Goal: Task Accomplishment & Management: Manage account settings

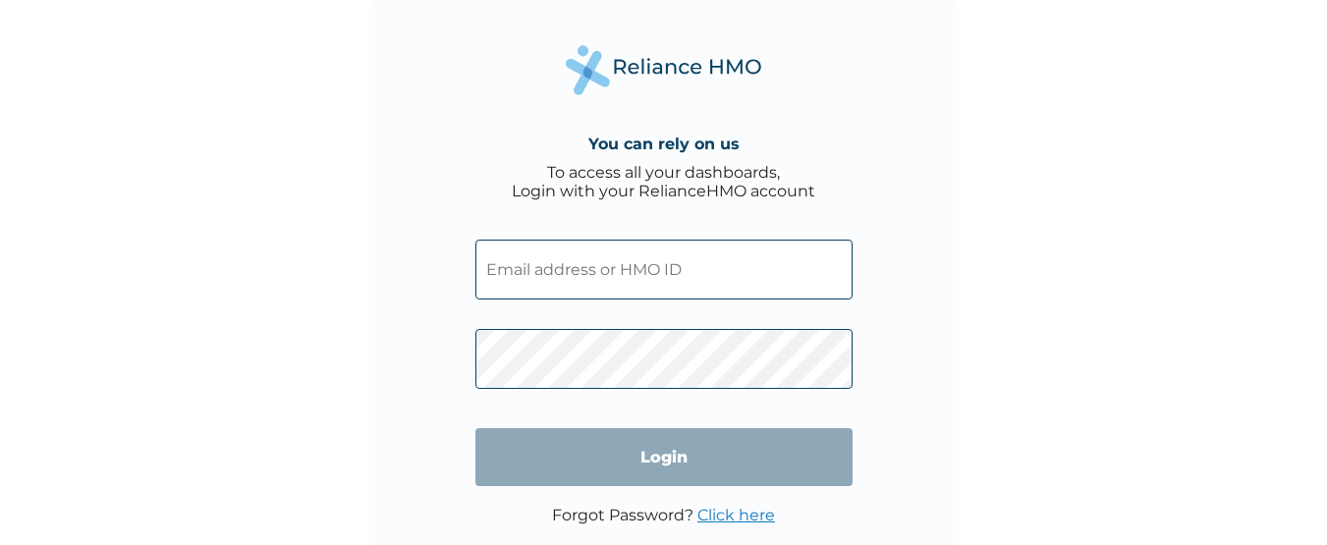
click at [724, 515] on link "Click here" at bounding box center [736, 515] width 78 height 19
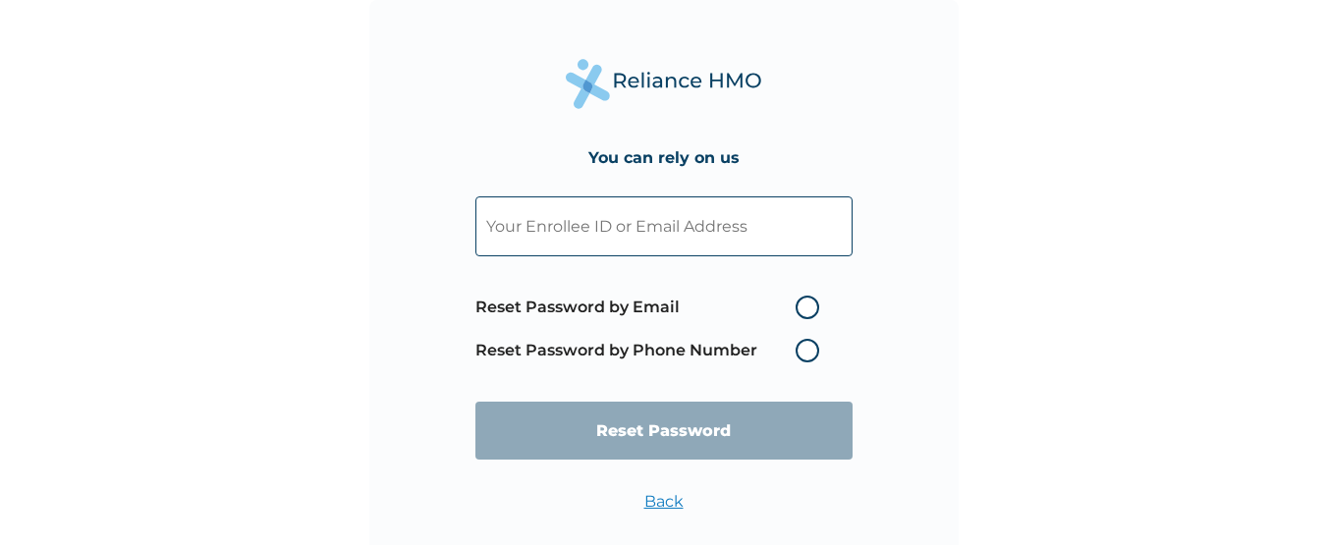
click at [809, 308] on label "Reset Password by Email" at bounding box center [652, 308] width 354 height 24
click at [800, 308] on input "Reset Password by Email" at bounding box center [783, 307] width 31 height 31
radio input "true"
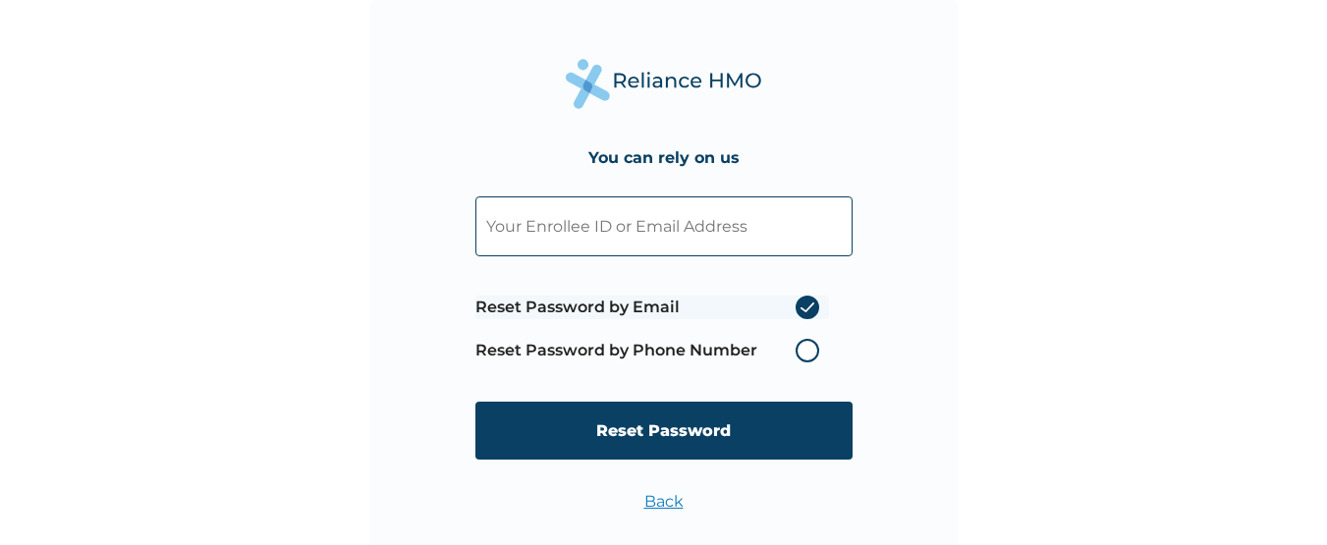
click at [693, 221] on input "text" at bounding box center [663, 226] width 377 height 60
click at [625, 226] on input "madeosun81" at bounding box center [663, 226] width 377 height 60
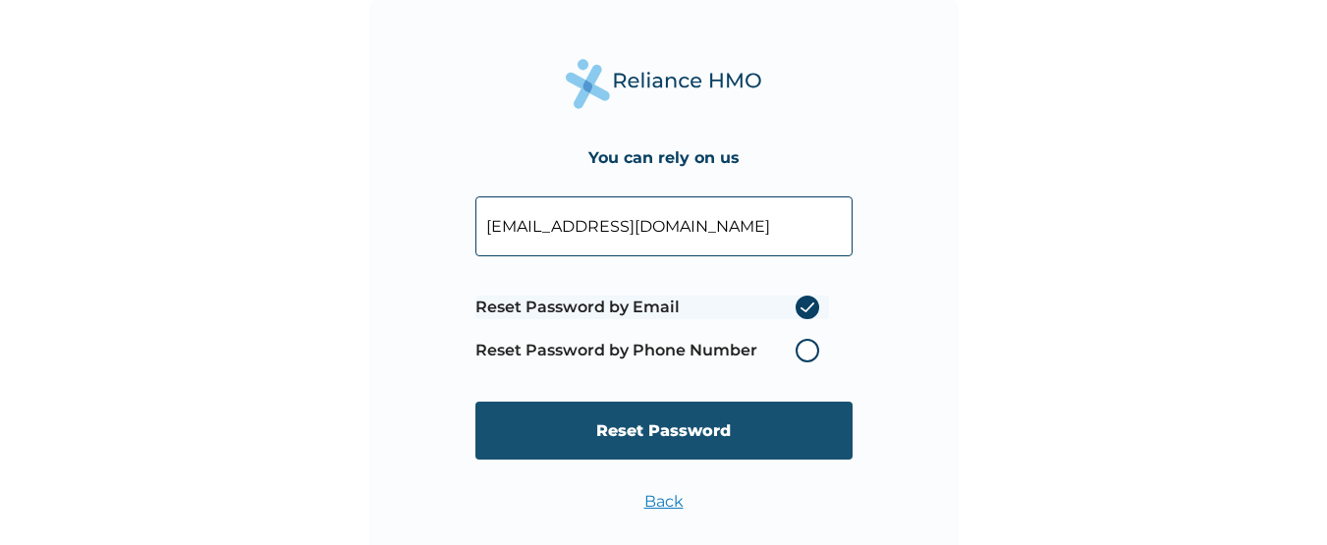
type input "[EMAIL_ADDRESS][DOMAIN_NAME]"
click at [644, 447] on input "Reset Password" at bounding box center [663, 431] width 377 height 58
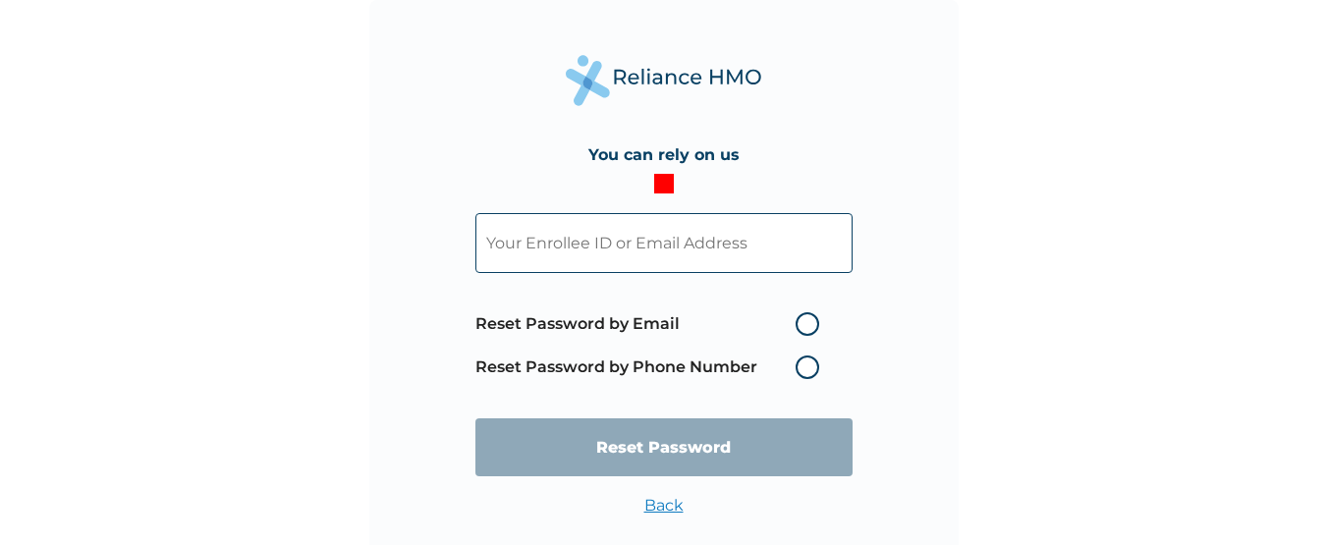
click at [806, 326] on label "Reset Password by Email" at bounding box center [652, 324] width 354 height 24
click at [800, 326] on input "Reset Password by Email" at bounding box center [783, 323] width 31 height 31
radio input "true"
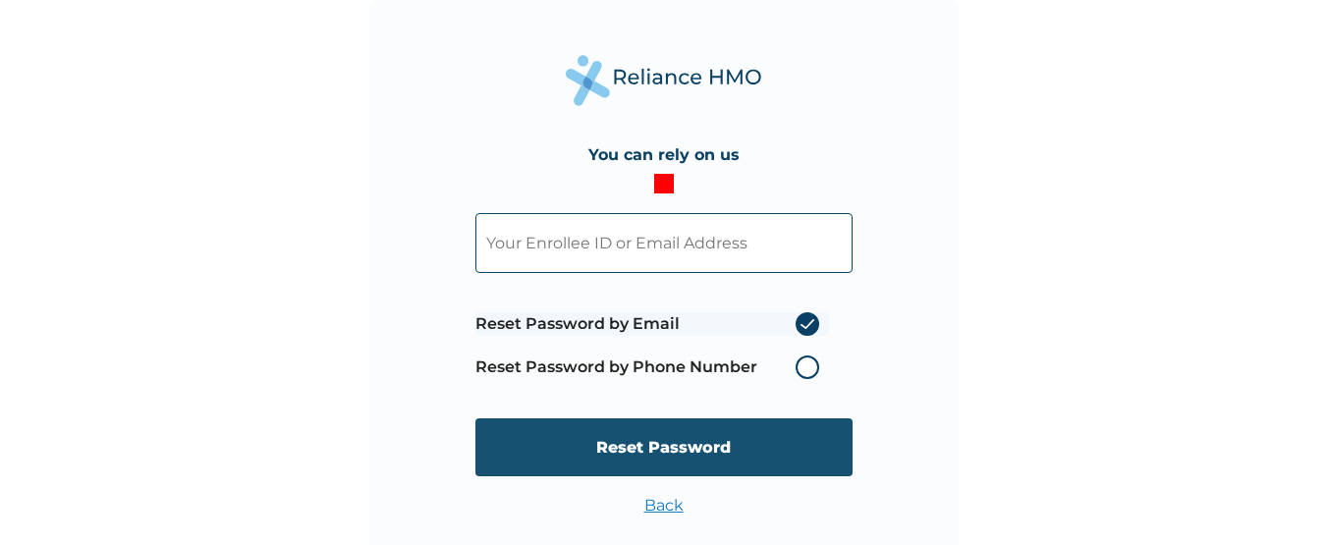
click at [709, 459] on input "Reset Password" at bounding box center [663, 447] width 377 height 58
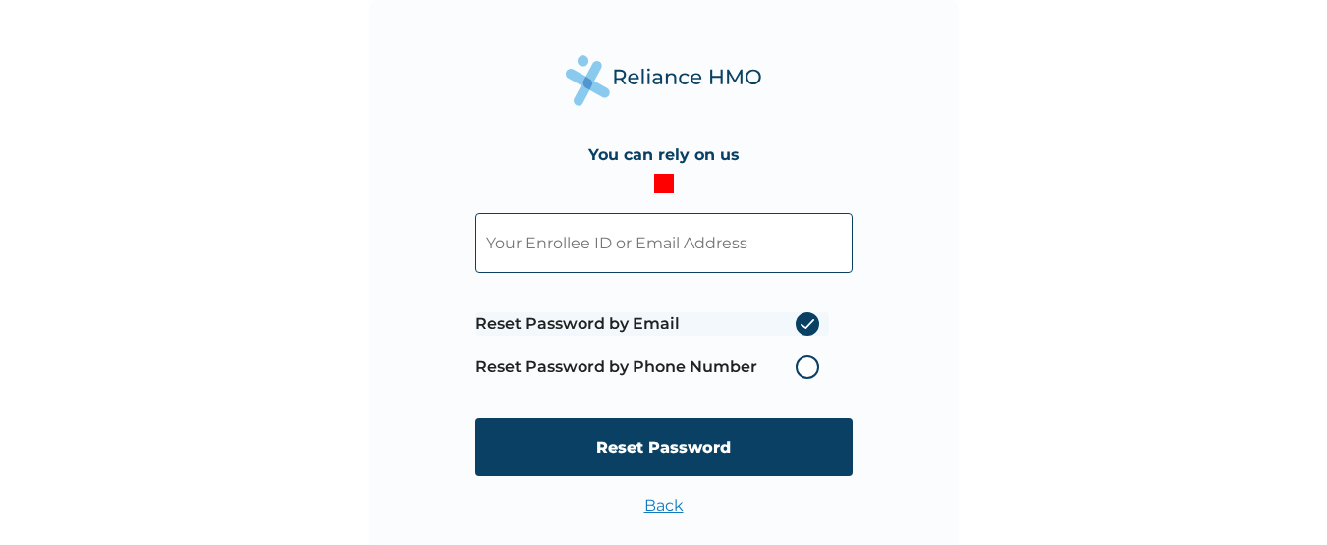
click at [799, 366] on label "Reset Password by Phone Number" at bounding box center [652, 368] width 354 height 24
click at [814, 309] on span "Reset Password by Email Reset Password by Phone Number" at bounding box center [652, 346] width 354 height 86
click at [806, 326] on label "Reset Password by Email" at bounding box center [652, 324] width 354 height 24
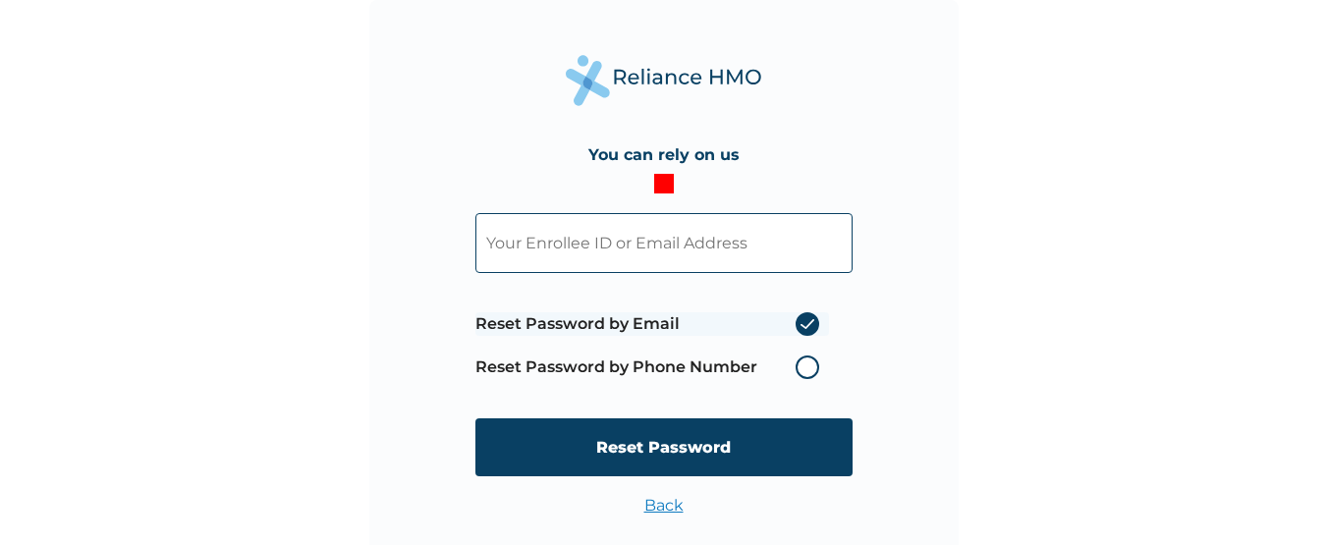
click at [800, 326] on input "Reset Password by Email" at bounding box center [783, 323] width 31 height 31
click at [806, 326] on label "Reset Password by Email" at bounding box center [652, 324] width 354 height 24
click at [800, 326] on input "Reset Password by Email" at bounding box center [783, 323] width 31 height 31
click at [806, 326] on label "Reset Password by Email" at bounding box center [652, 324] width 354 height 24
click at [800, 326] on input "Reset Password by Email" at bounding box center [783, 323] width 31 height 31
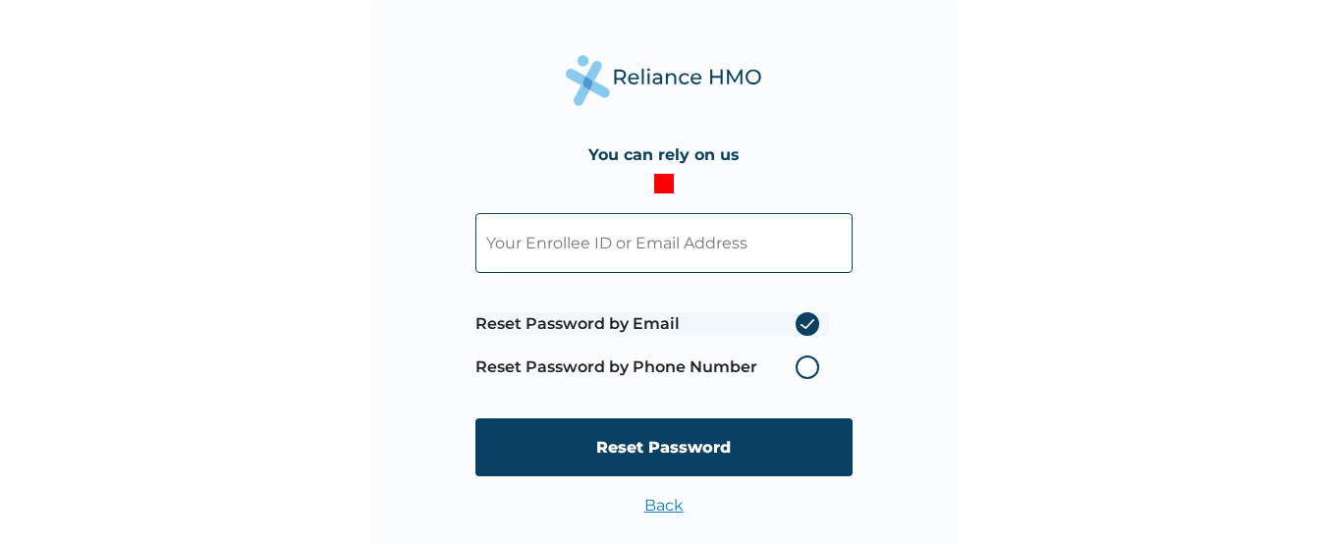
click at [806, 326] on label "Reset Password by Email" at bounding box center [652, 324] width 354 height 24
click at [800, 326] on input "Reset Password by Email" at bounding box center [783, 323] width 31 height 31
click at [806, 326] on label "Reset Password by Email" at bounding box center [652, 324] width 354 height 24
click at [800, 326] on input "Reset Password by Email" at bounding box center [783, 323] width 31 height 31
click at [806, 326] on label "Reset Password by Email" at bounding box center [652, 324] width 354 height 24
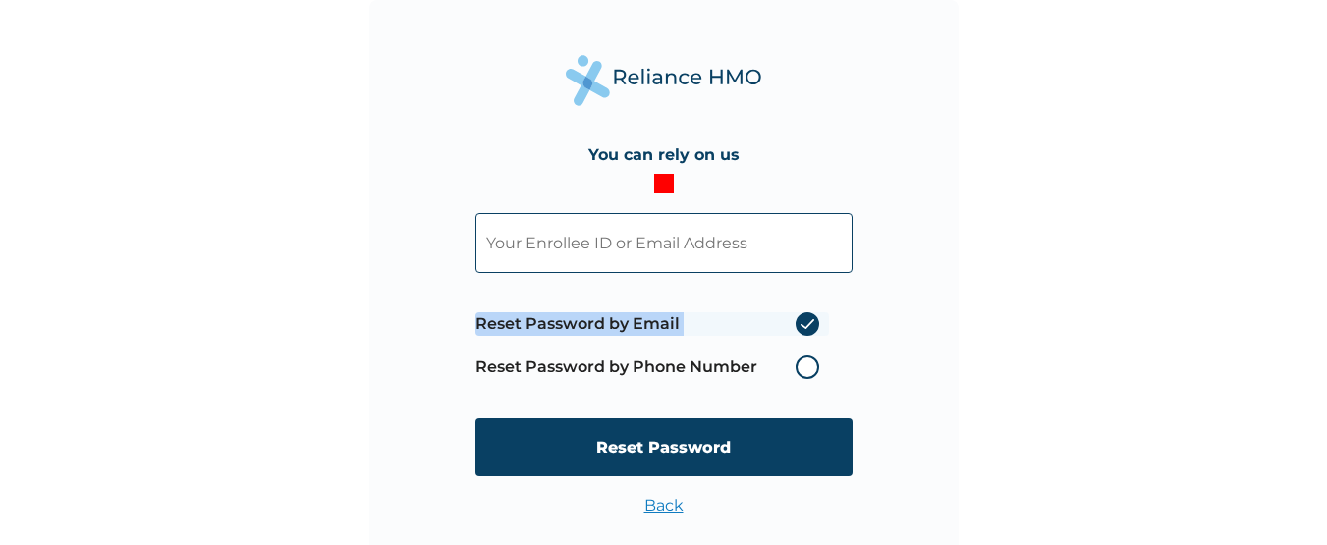
click at [800, 326] on input "Reset Password by Email" at bounding box center [783, 323] width 31 height 31
click at [806, 326] on label "Reset Password by Email" at bounding box center [652, 324] width 354 height 24
click at [800, 326] on input "Reset Password by Email" at bounding box center [783, 323] width 31 height 31
click at [806, 326] on label "Reset Password by Email" at bounding box center [652, 324] width 354 height 24
click at [800, 326] on input "Reset Password by Email" at bounding box center [783, 323] width 31 height 31
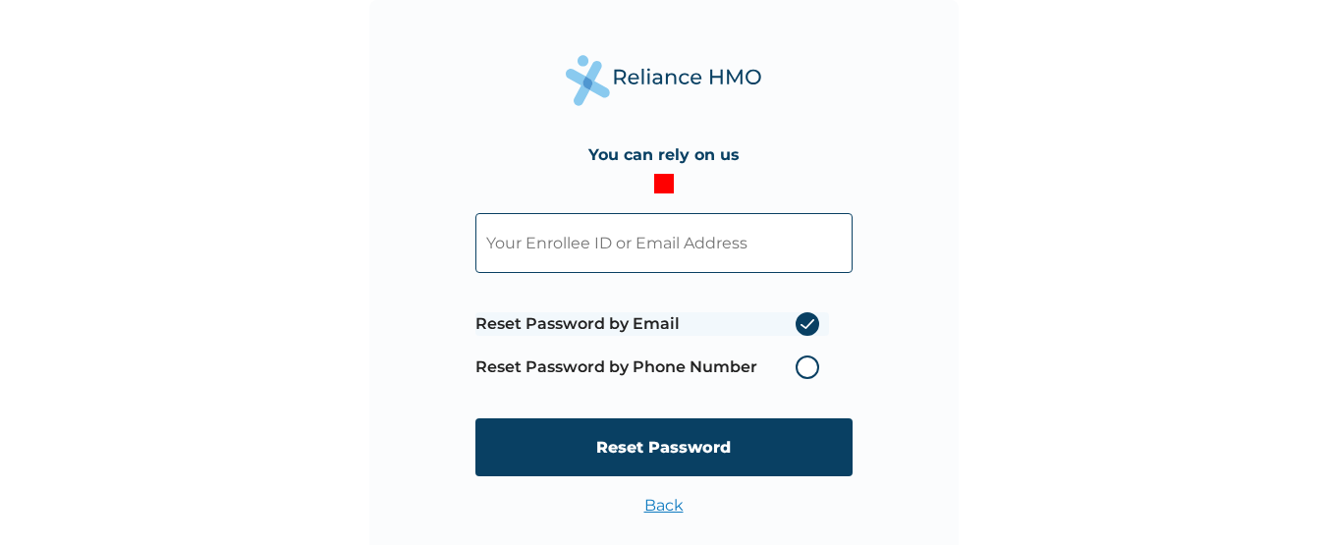
click at [804, 365] on label "Reset Password by Phone Number" at bounding box center [652, 368] width 354 height 24
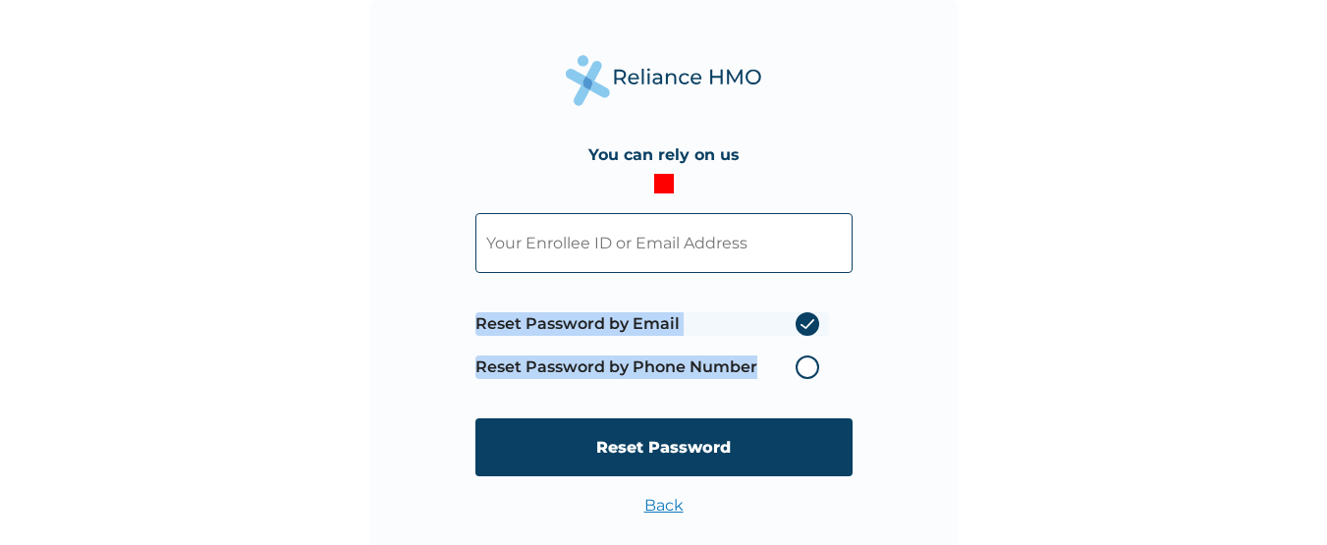
click at [804, 365] on label "Reset Password by Phone Number" at bounding box center [652, 368] width 354 height 24
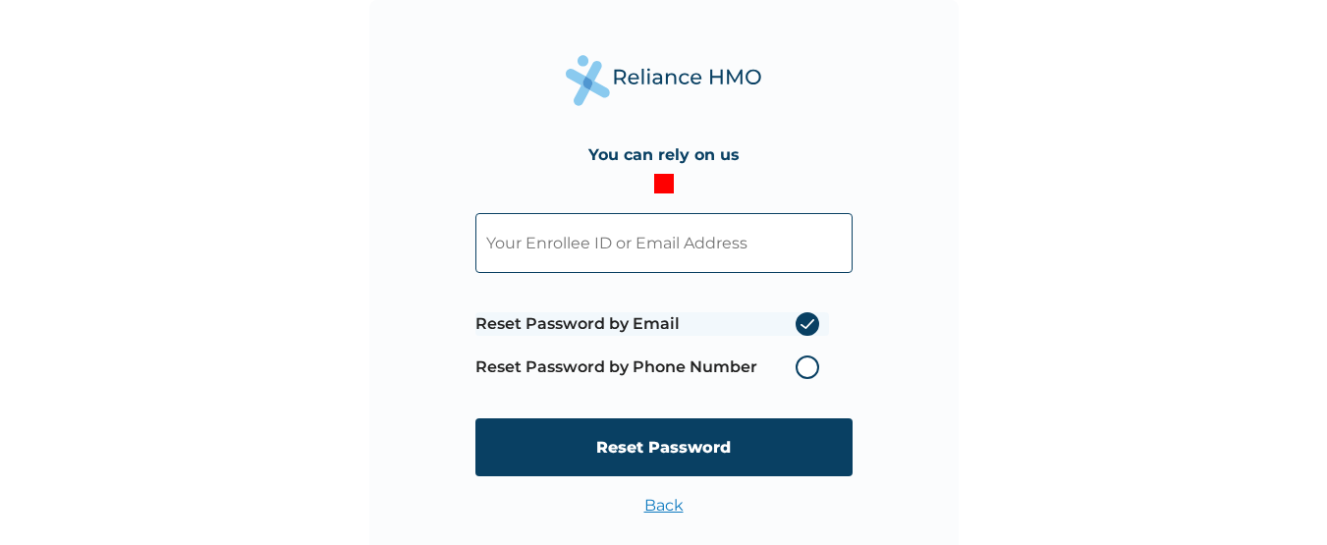
click at [804, 365] on label "Reset Password by Phone Number" at bounding box center [652, 368] width 354 height 24
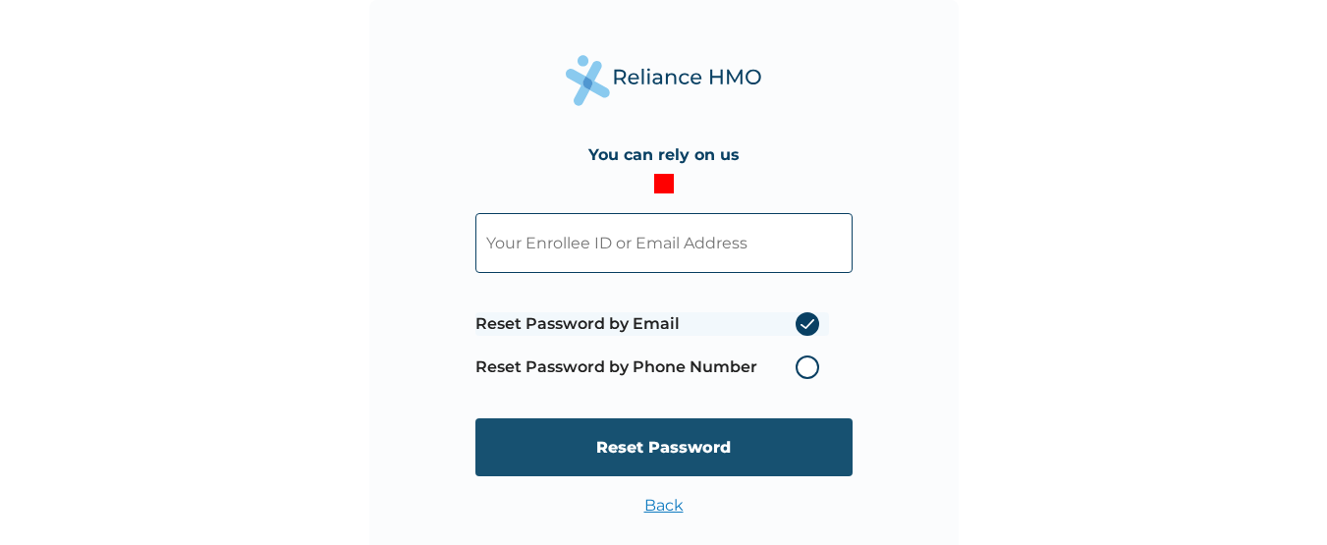
click at [605, 435] on input "Reset Password" at bounding box center [663, 447] width 377 height 58
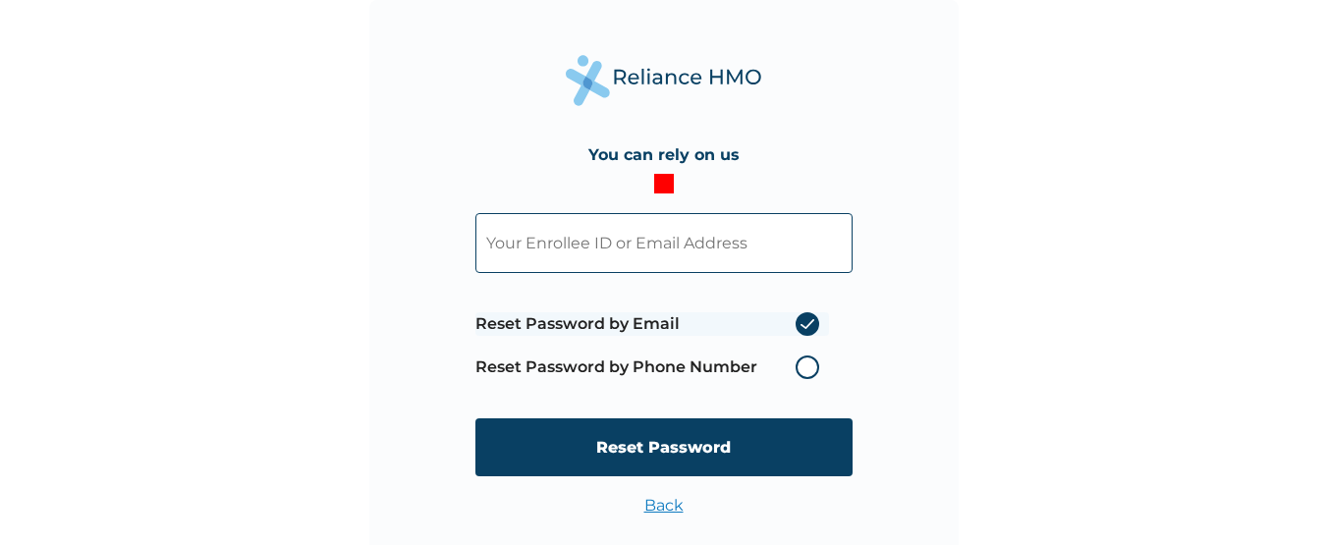
click at [803, 358] on label "Reset Password by Phone Number" at bounding box center [652, 368] width 354 height 24
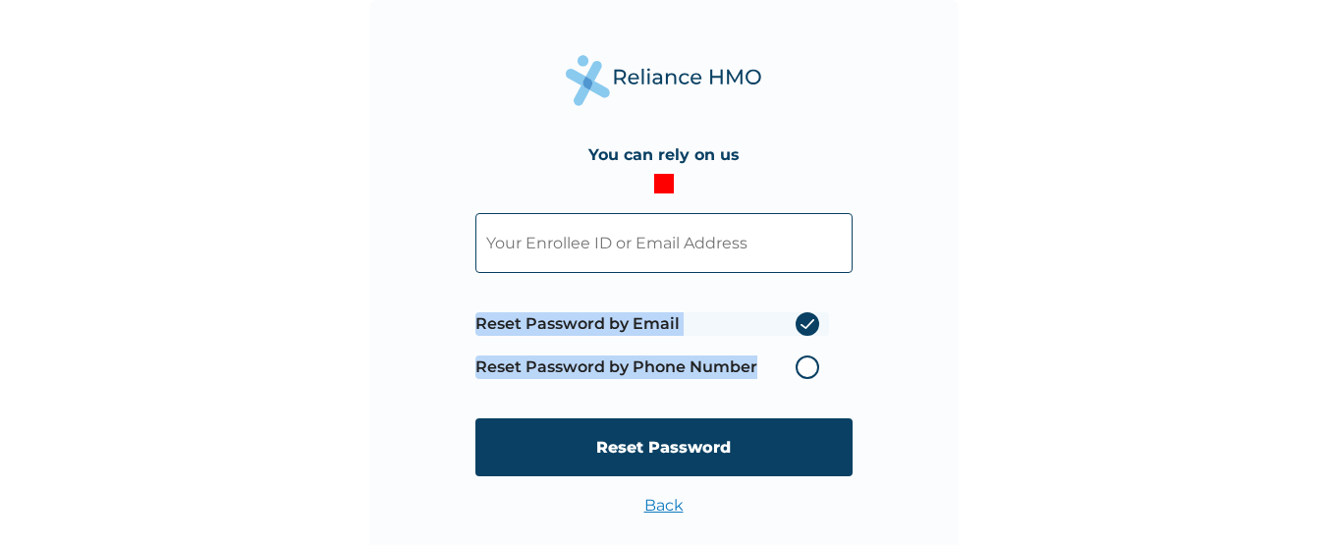
click at [803, 358] on label "Reset Password by Phone Number" at bounding box center [652, 368] width 354 height 24
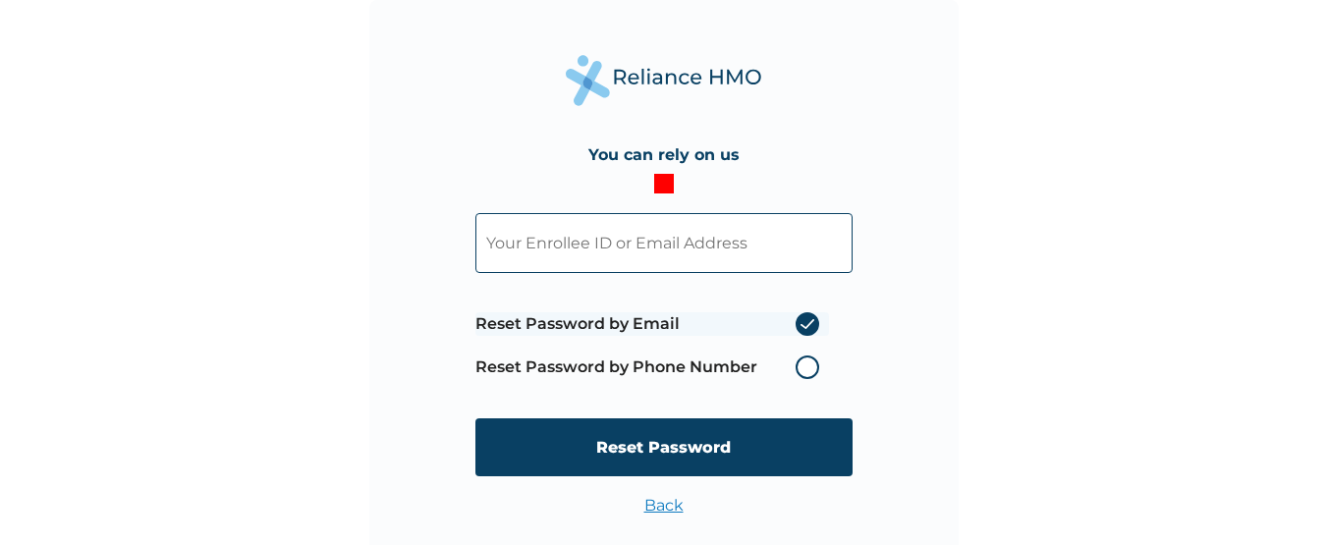
click at [800, 331] on label "Reset Password by Email" at bounding box center [652, 324] width 354 height 24
click at [800, 331] on input "Reset Password by Email" at bounding box center [783, 323] width 31 height 31
click at [802, 330] on label "Reset Password by Email" at bounding box center [652, 324] width 354 height 24
click at [800, 330] on input "Reset Password by Email" at bounding box center [783, 323] width 31 height 31
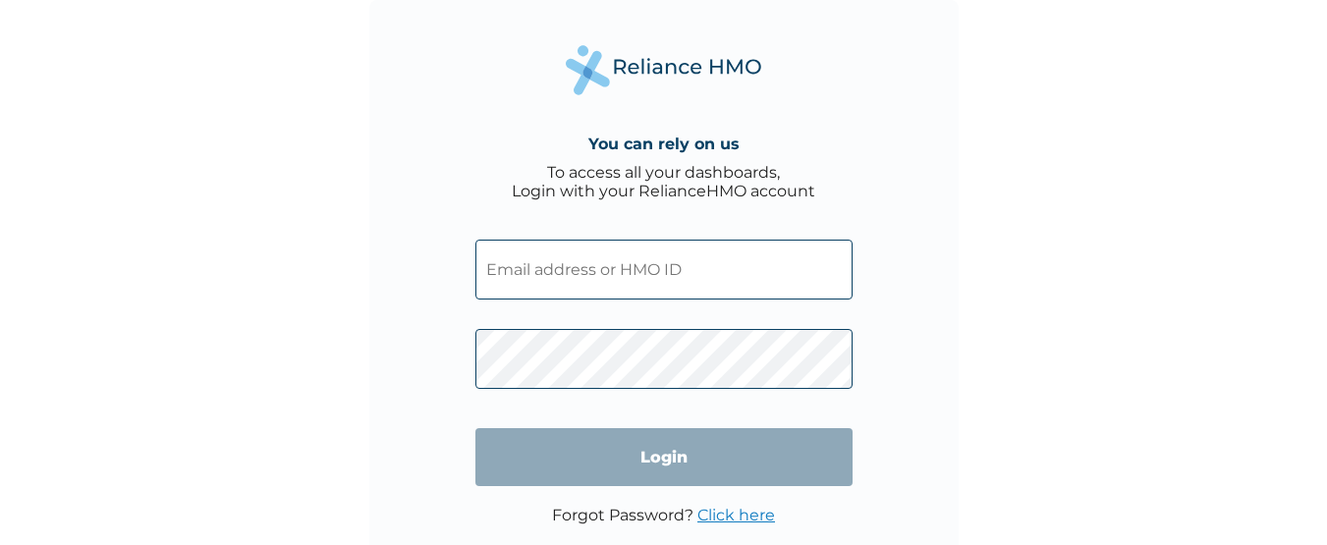
click at [547, 267] on input "text" at bounding box center [663, 270] width 377 height 60
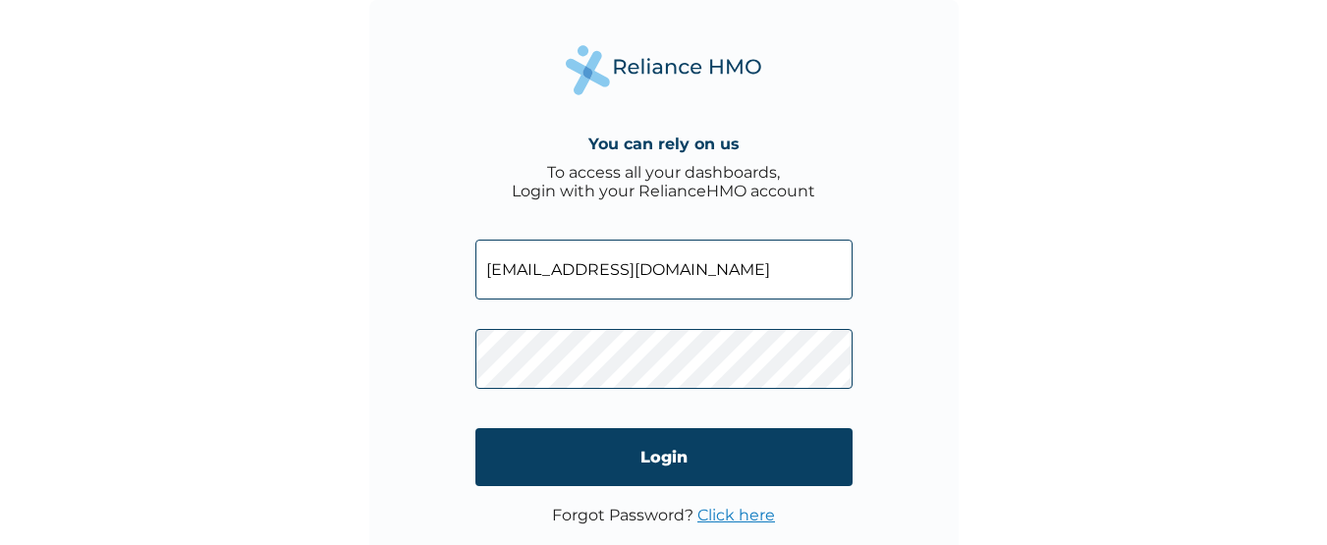
type input "[EMAIL_ADDRESS][DOMAIN_NAME]"
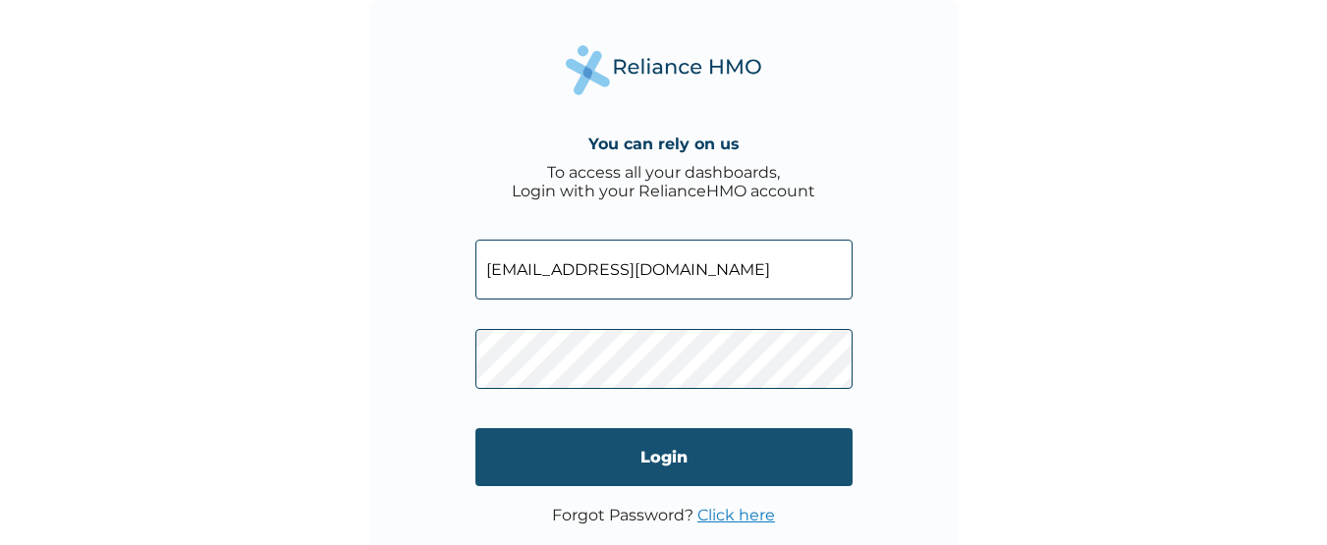
click at [571, 460] on input "Login" at bounding box center [663, 457] width 377 height 58
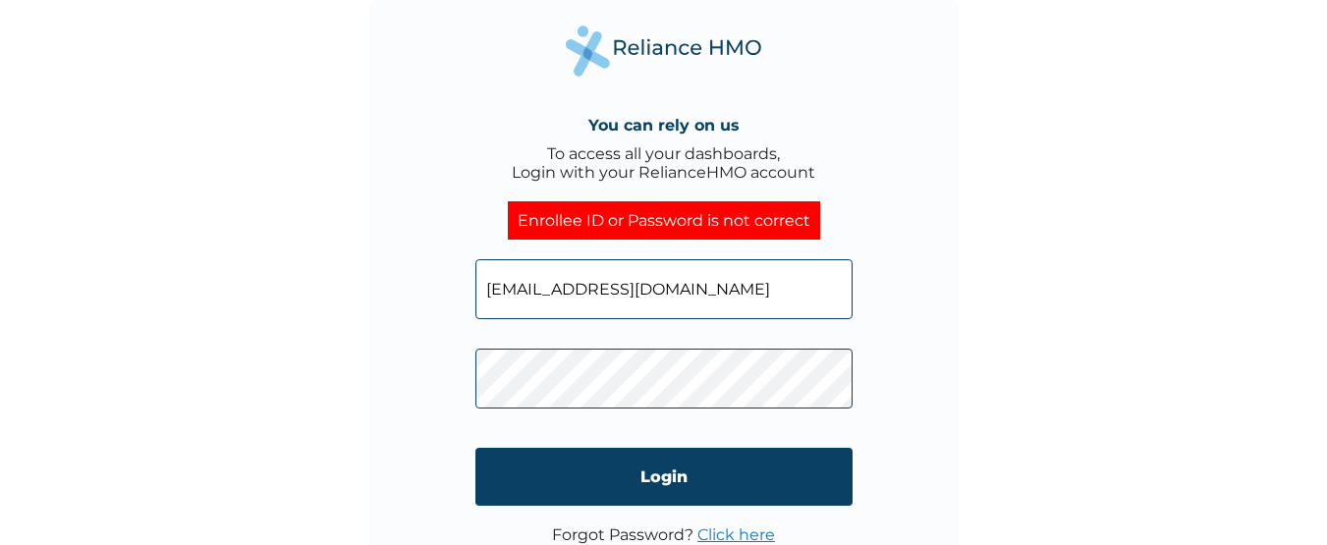
click at [454, 404] on div "You can rely on us To access all your dashboards, Login with your RelianceHMO a…" at bounding box center [663, 294] width 589 height 589
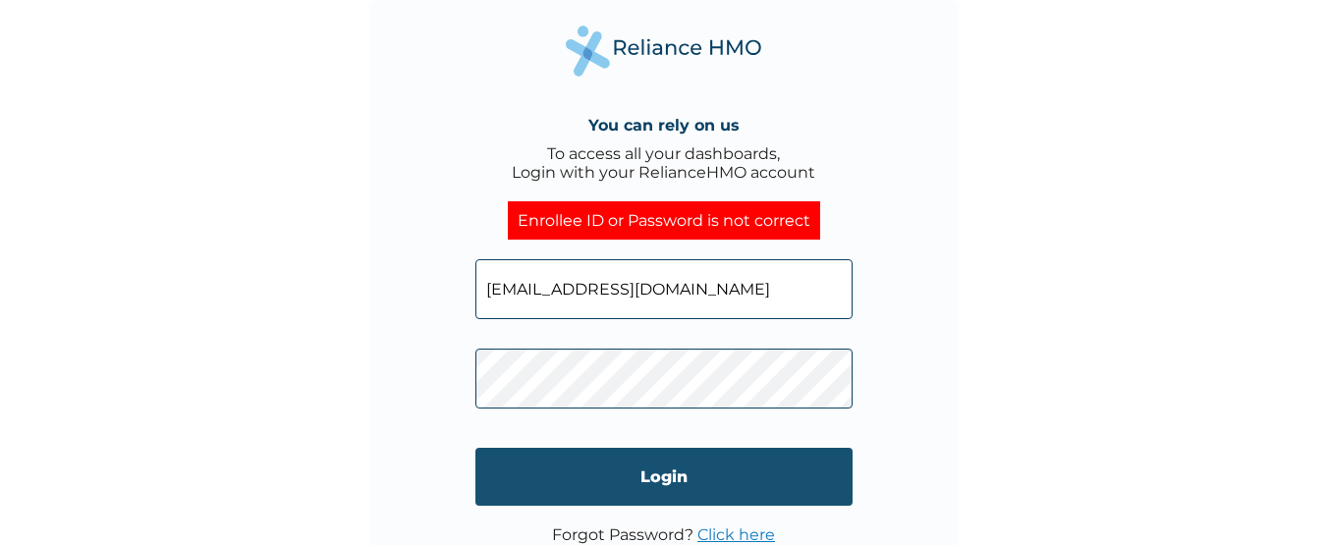
click at [542, 490] on input "Login" at bounding box center [663, 477] width 377 height 58
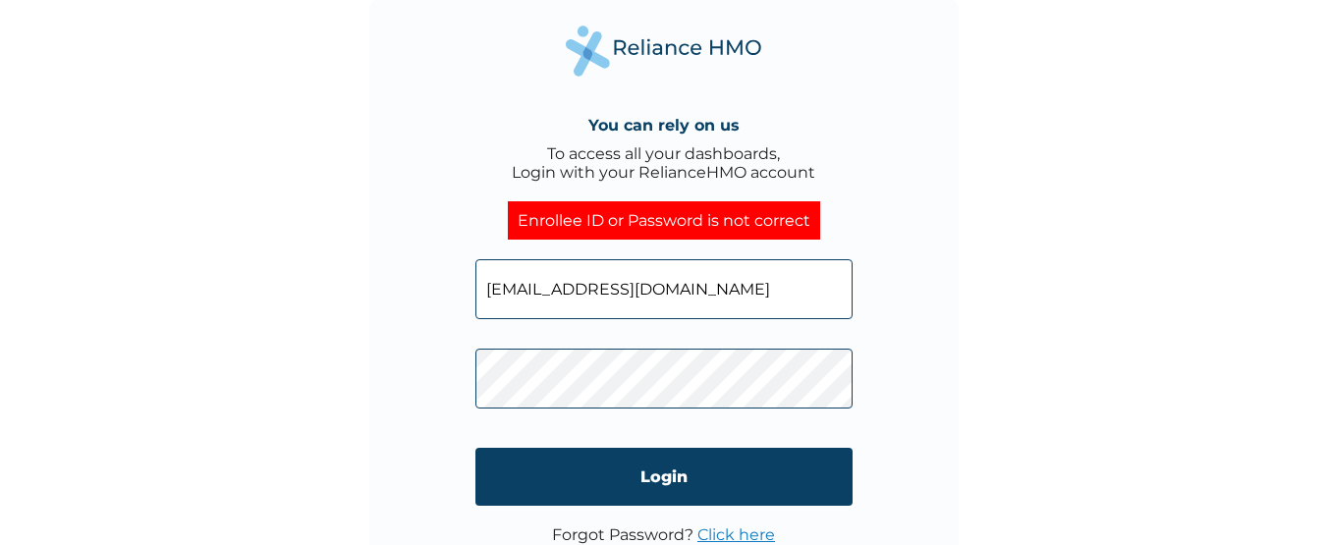
click at [423, 393] on div "You can rely on us To access all your dashboards, Login with your RelianceHMO a…" at bounding box center [663, 294] width 589 height 589
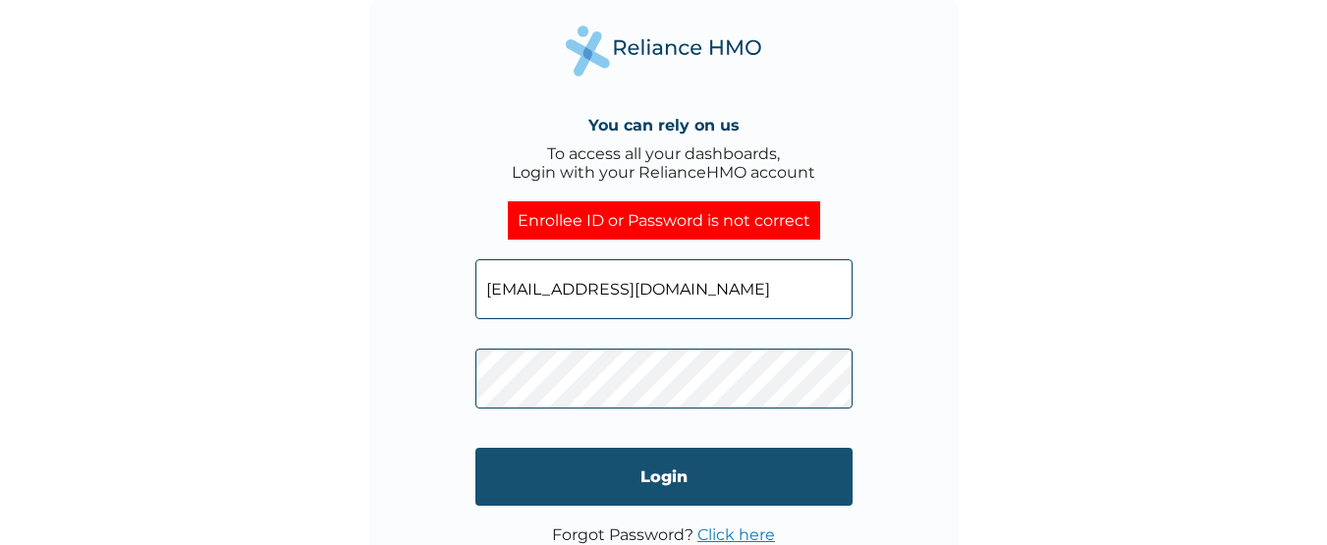
click at [568, 473] on input "Login" at bounding box center [663, 477] width 377 height 58
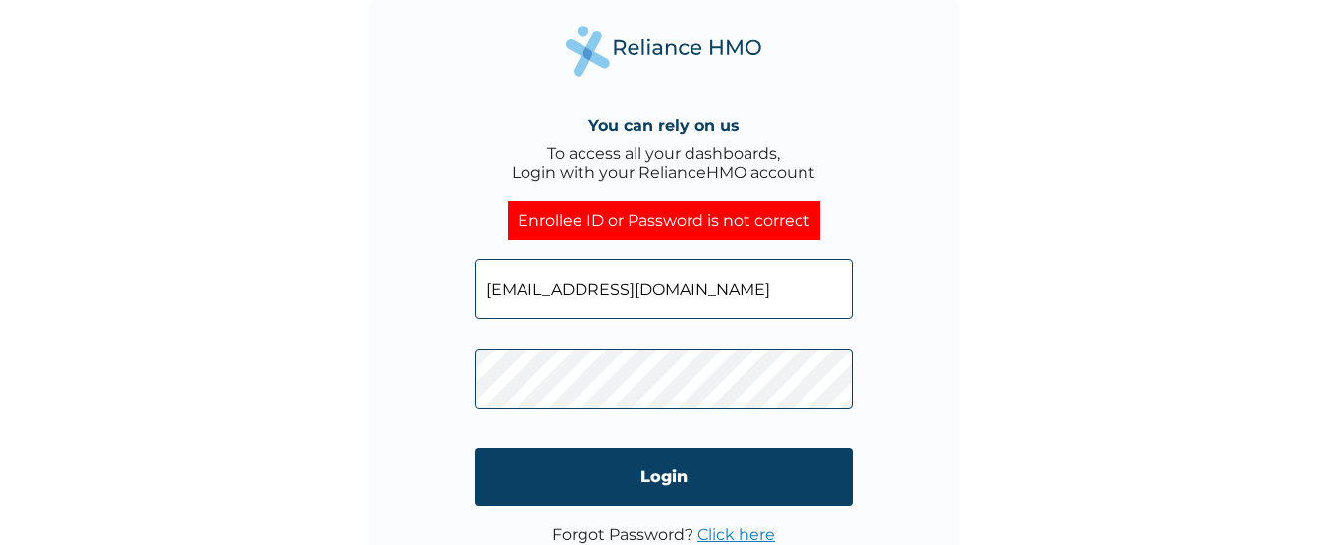
click at [714, 537] on link "Click here" at bounding box center [736, 535] width 78 height 19
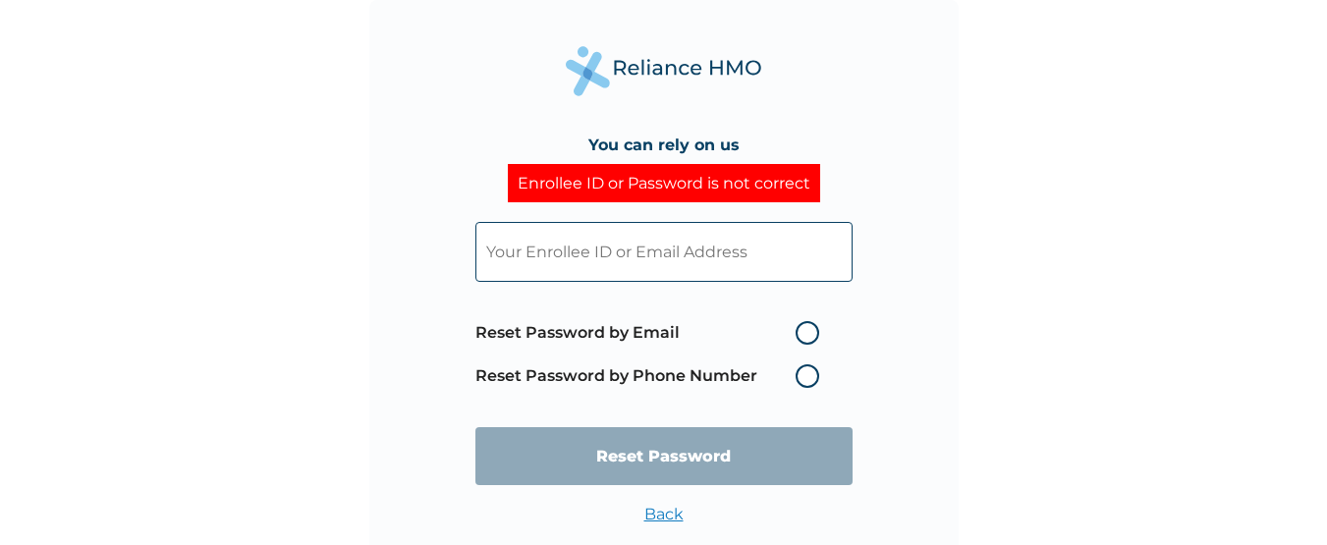
click at [707, 269] on input "text" at bounding box center [663, 252] width 377 height 60
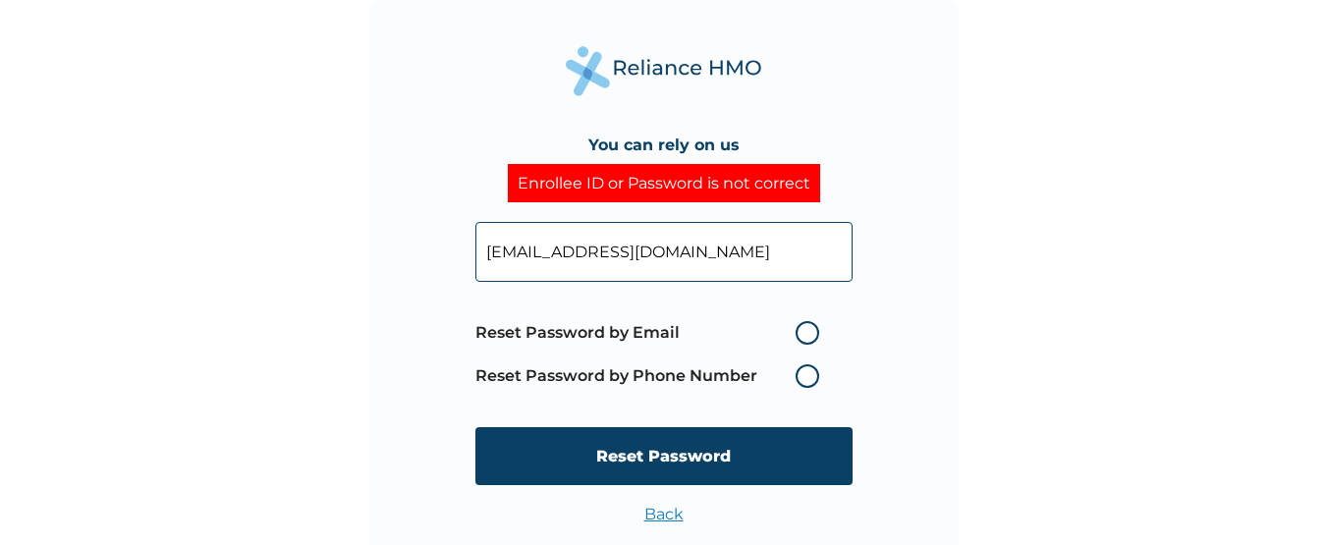
type input "[EMAIL_ADDRESS][DOMAIN_NAME]"
click at [806, 328] on label "Reset Password by Email" at bounding box center [652, 333] width 354 height 24
click at [800, 328] on input "Reset Password by Email" at bounding box center [783, 332] width 31 height 31
radio input "true"
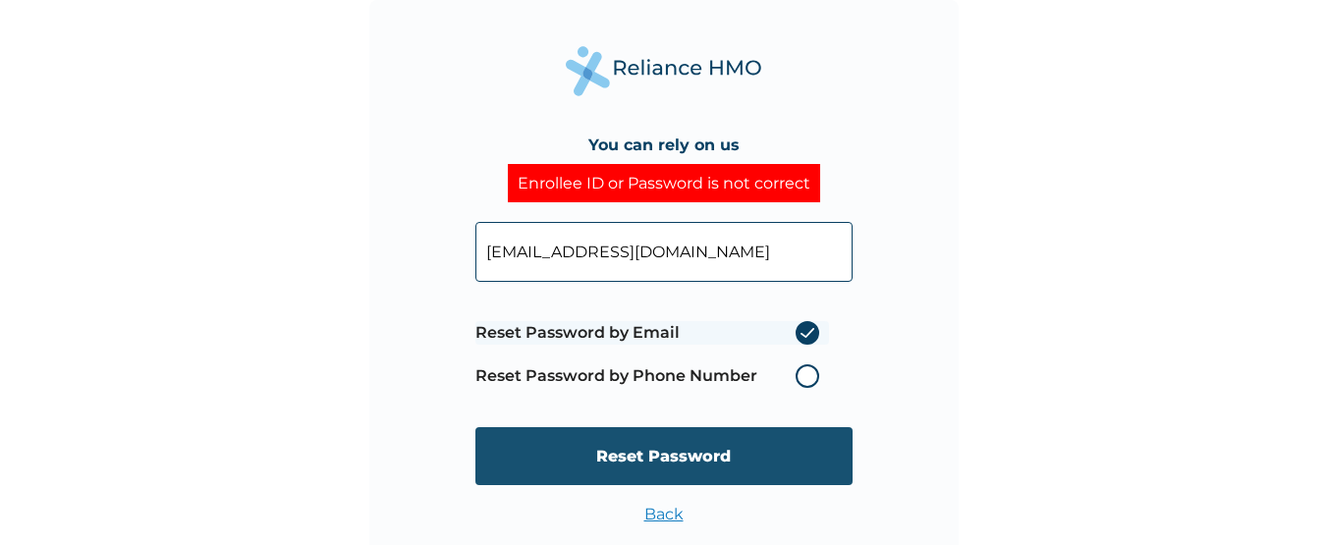
click at [660, 453] on input "Reset Password" at bounding box center [663, 456] width 377 height 58
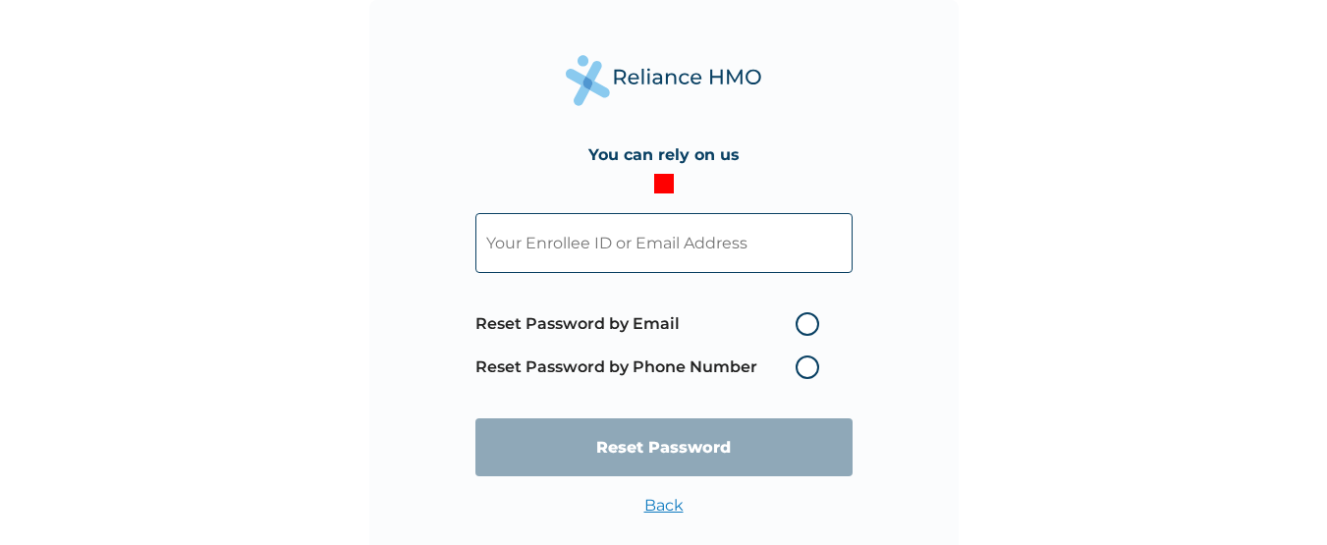
click at [571, 250] on input "text" at bounding box center [663, 243] width 377 height 60
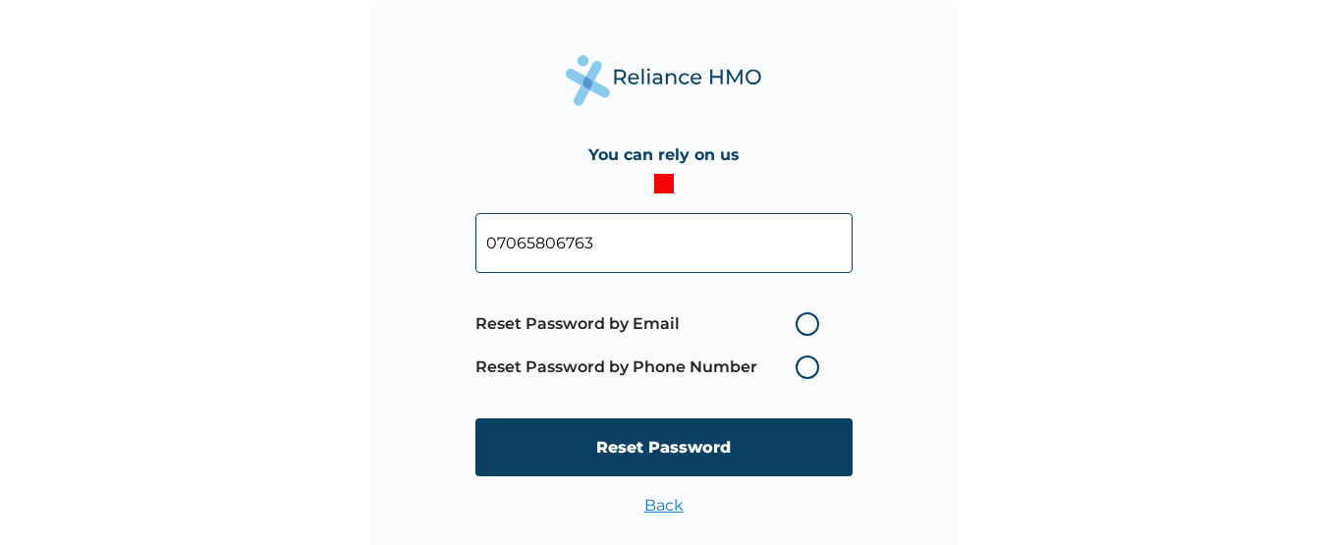
type input "07065806763"
click at [801, 369] on label "Reset Password by Phone Number" at bounding box center [652, 368] width 354 height 24
click at [808, 372] on label "Reset Password by Phone Number" at bounding box center [652, 368] width 354 height 24
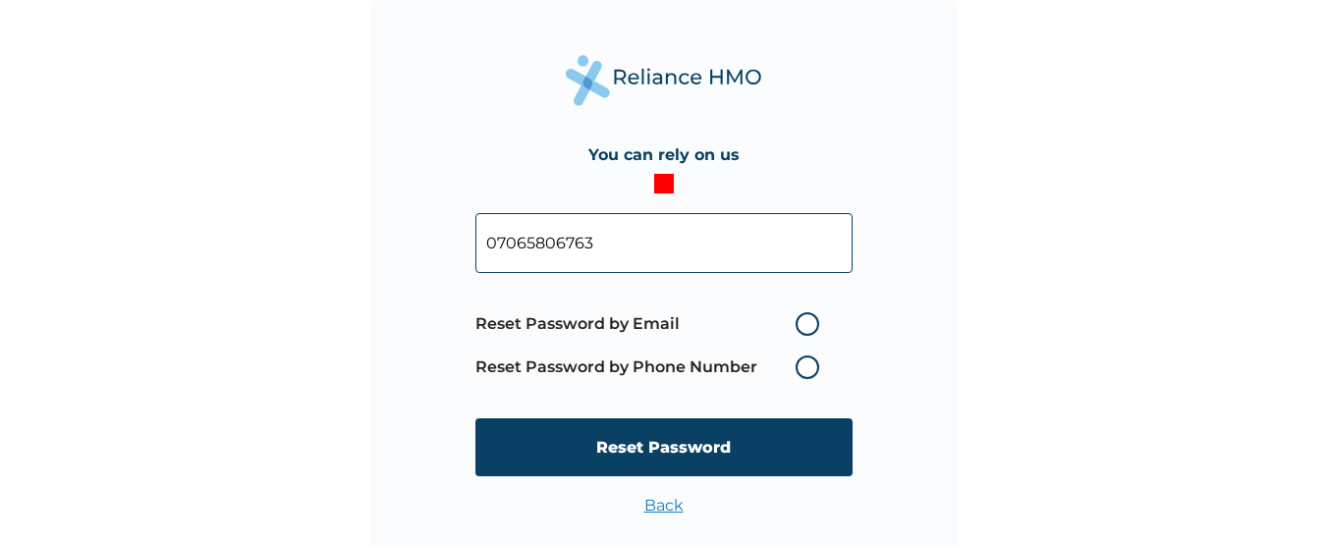
click at [808, 372] on label "Reset Password by Phone Number" at bounding box center [652, 368] width 354 height 24
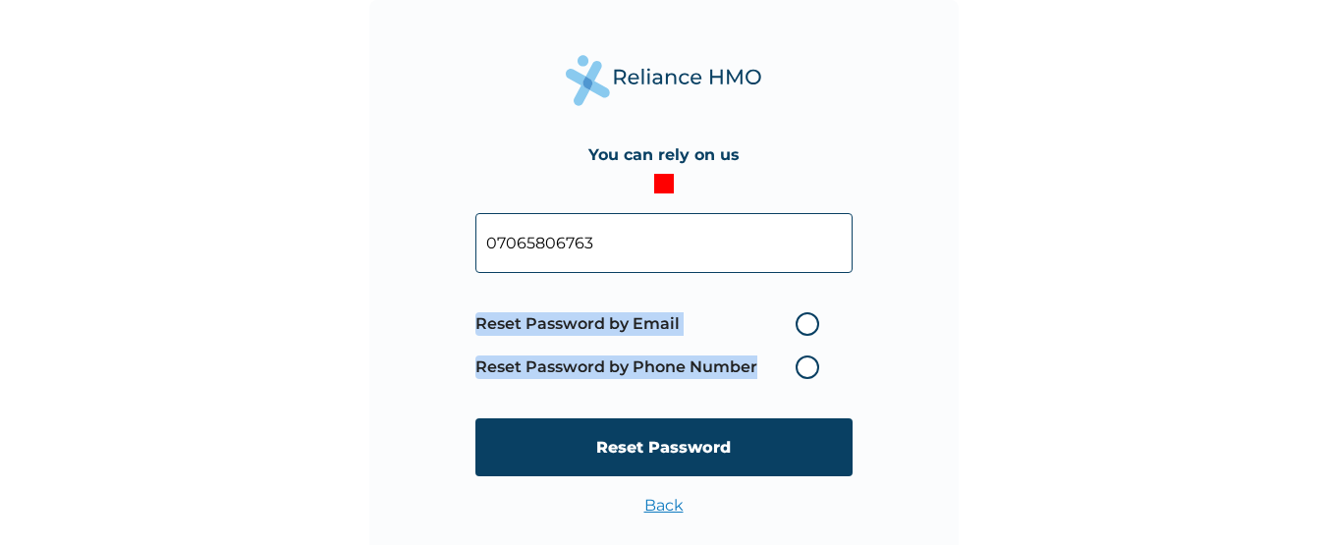
click at [808, 372] on label "Reset Password by Phone Number" at bounding box center [652, 368] width 354 height 24
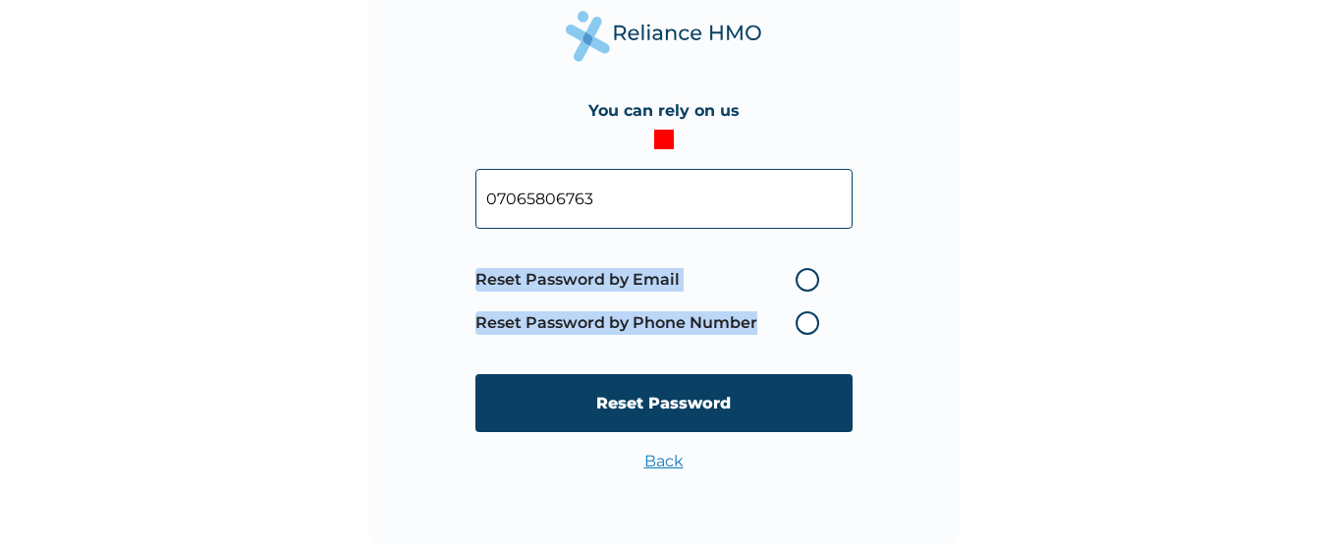
click at [802, 322] on label "Reset Password by Phone Number" at bounding box center [652, 323] width 354 height 24
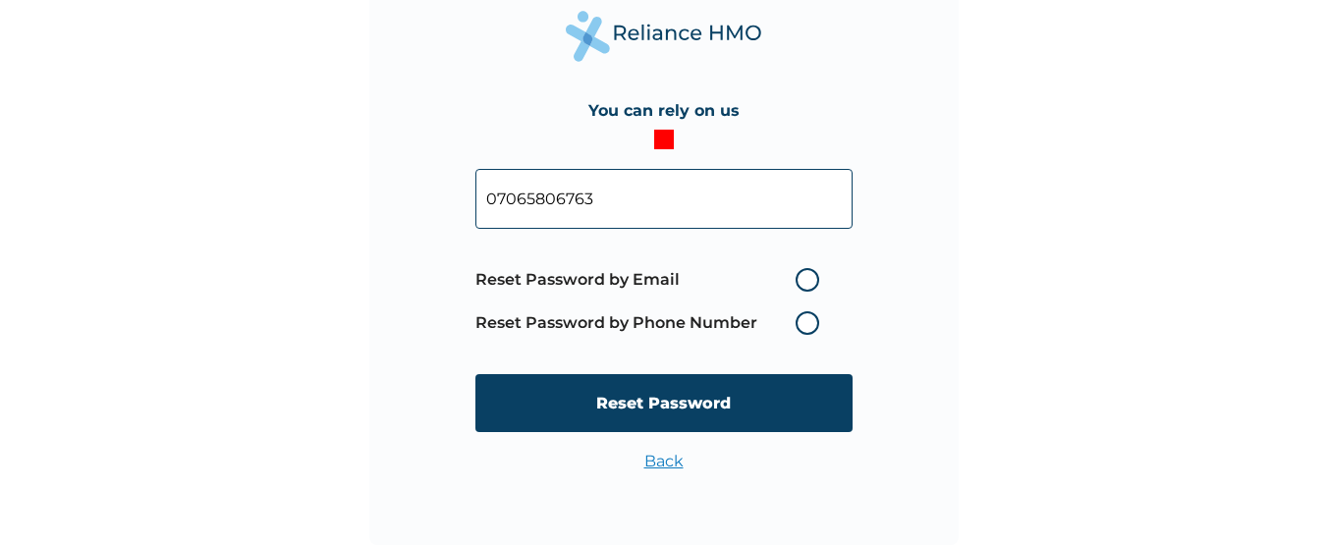
click at [802, 322] on label "Reset Password by Phone Number" at bounding box center [652, 323] width 354 height 24
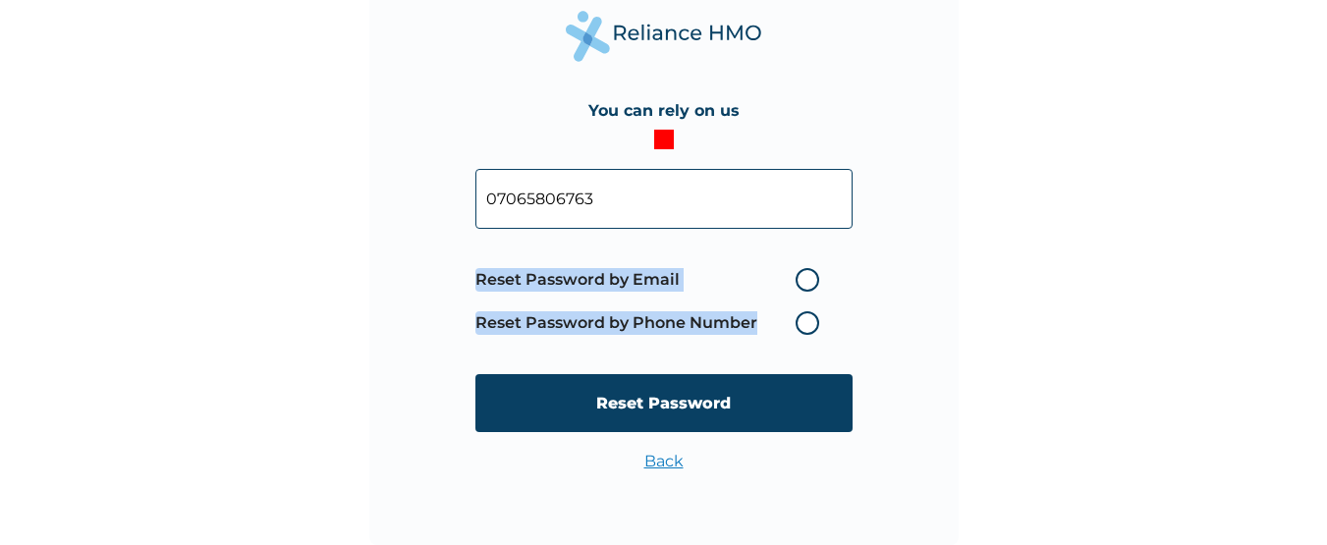
click at [802, 322] on label "Reset Password by Phone Number" at bounding box center [652, 323] width 354 height 24
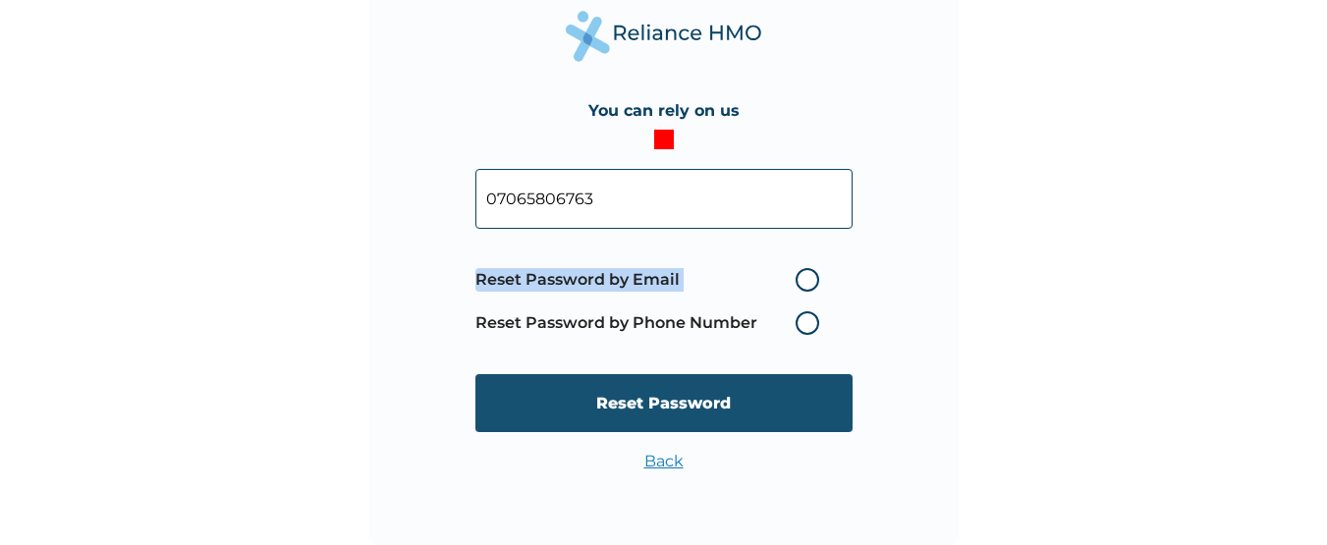
click at [695, 414] on input "Reset Password" at bounding box center [663, 403] width 377 height 58
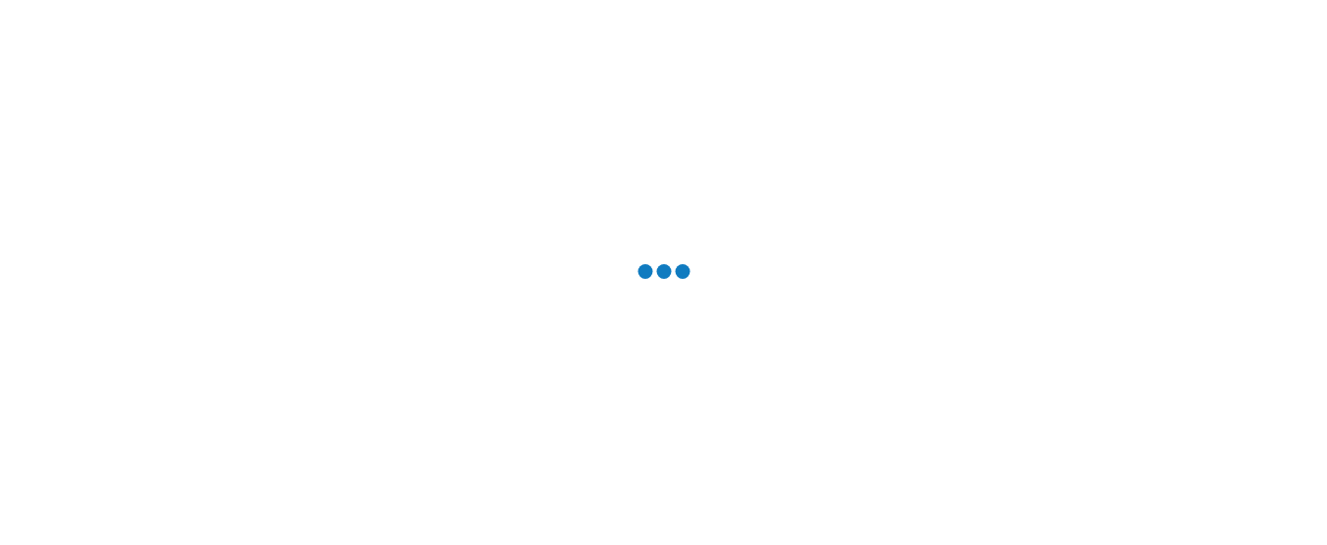
scroll to position [0, 0]
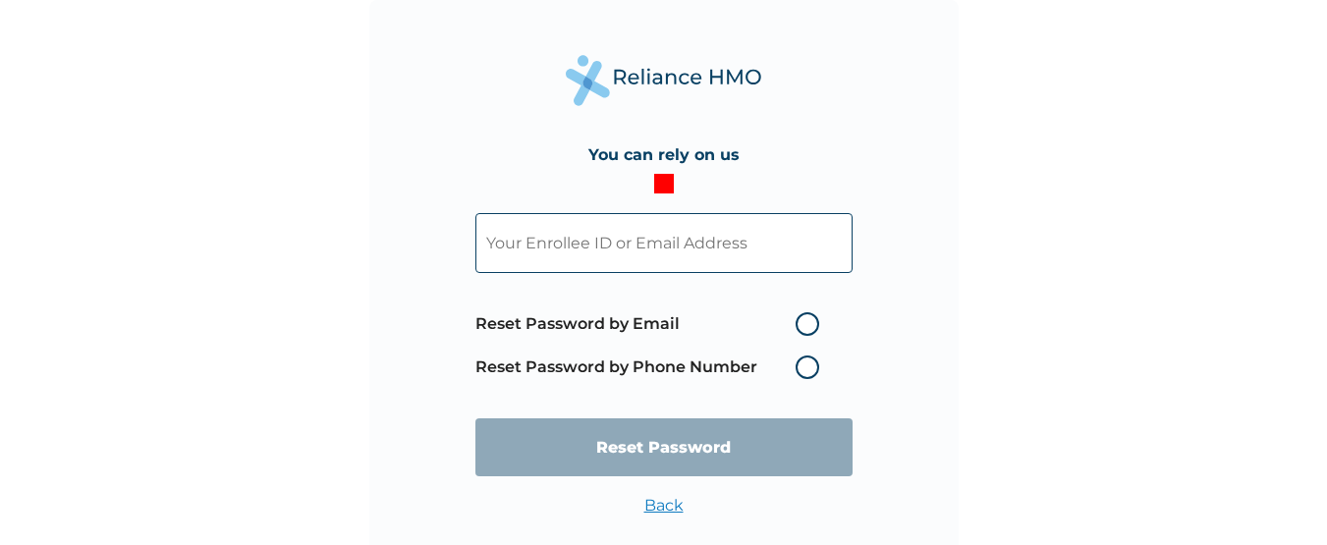
click at [777, 259] on input "text" at bounding box center [663, 243] width 377 height 60
click at [588, 244] on input "text" at bounding box center [663, 243] width 377 height 60
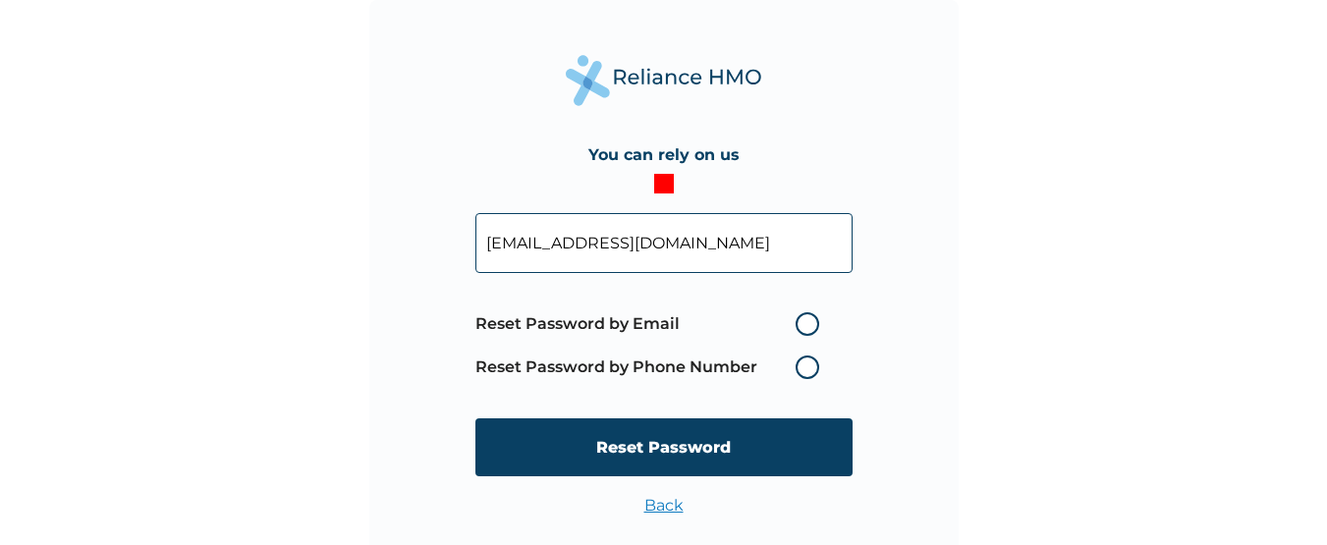
type input "[EMAIL_ADDRESS][DOMAIN_NAME]"
click at [806, 328] on label "Reset Password by Email" at bounding box center [652, 324] width 354 height 24
click at [800, 328] on input "Reset Password by Email" at bounding box center [783, 323] width 31 height 31
radio input "true"
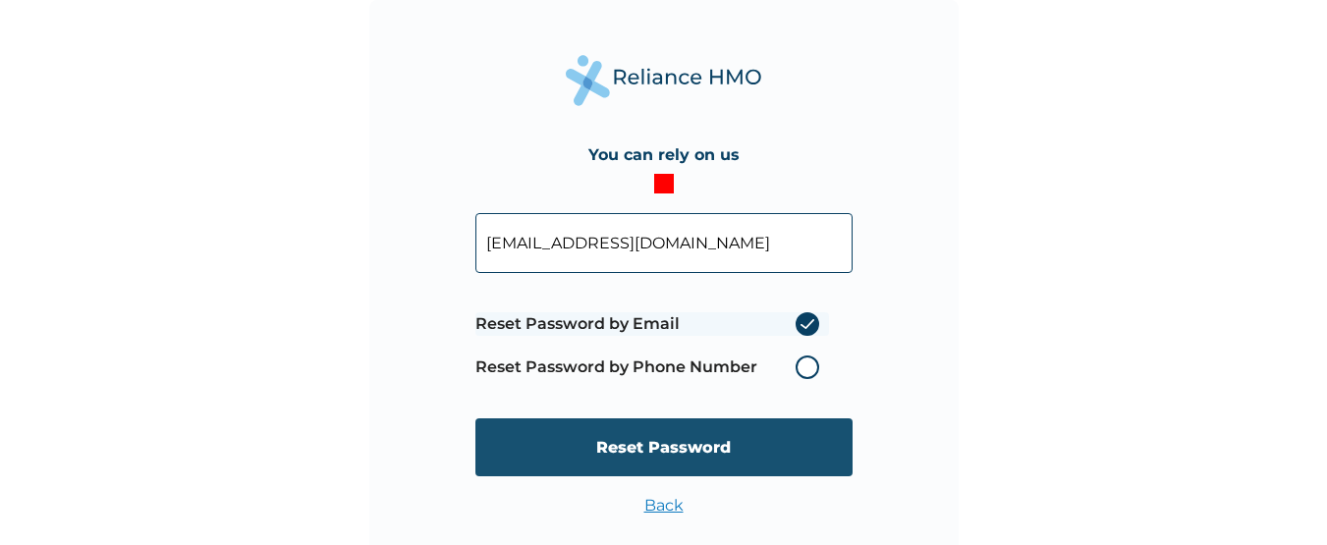
click at [661, 438] on input "Reset Password" at bounding box center [663, 447] width 377 height 58
click at [661, 438] on div "You can rely on us [EMAIL_ADDRESS][DOMAIN_NAME] Reset Password by Email Reset P…" at bounding box center [671, 272] width 1342 height 545
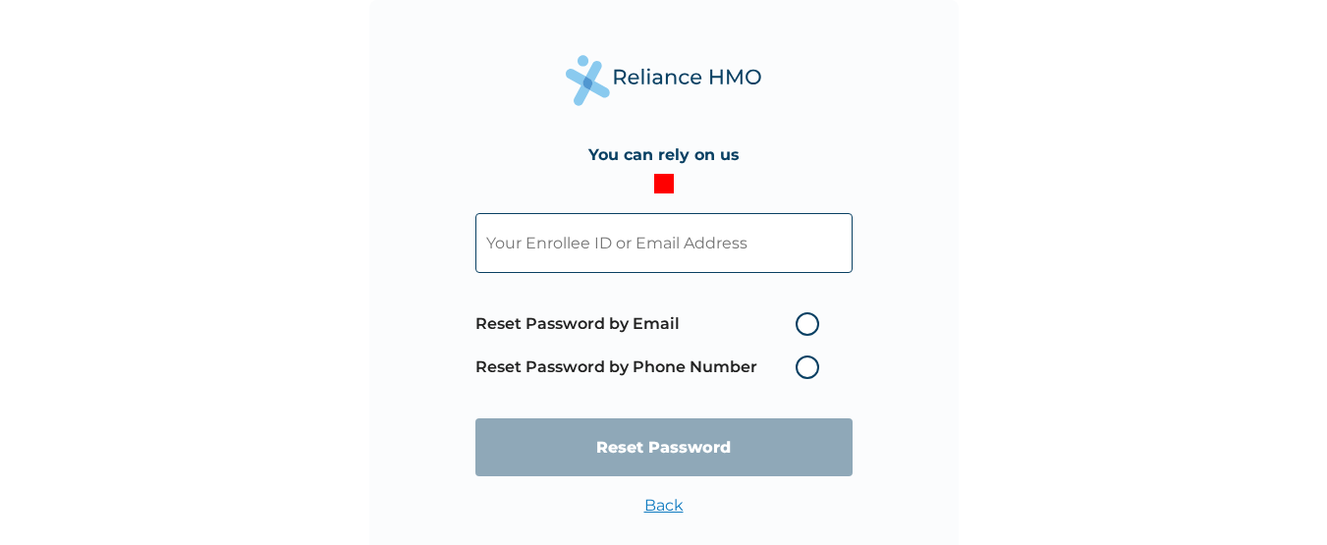
click at [654, 195] on form "Reset Password by Email Reset Password by Phone Number Reset Password" at bounding box center [663, 345] width 377 height 303
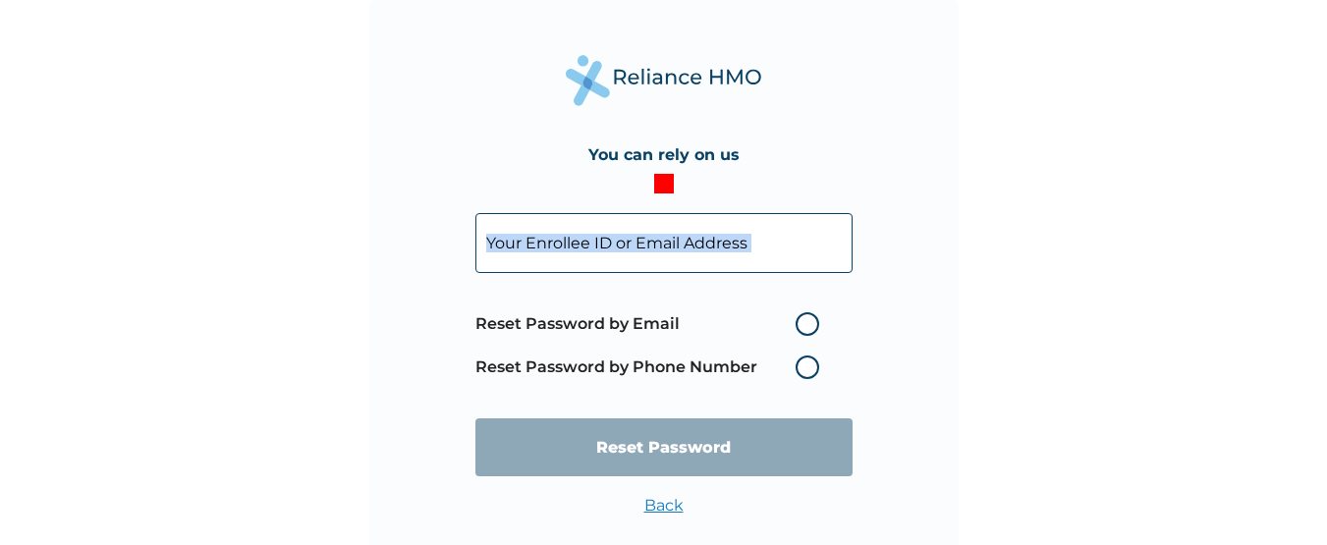
click at [654, 195] on form "Reset Password by Email Reset Password by Phone Number Reset Password" at bounding box center [663, 345] width 377 height 303
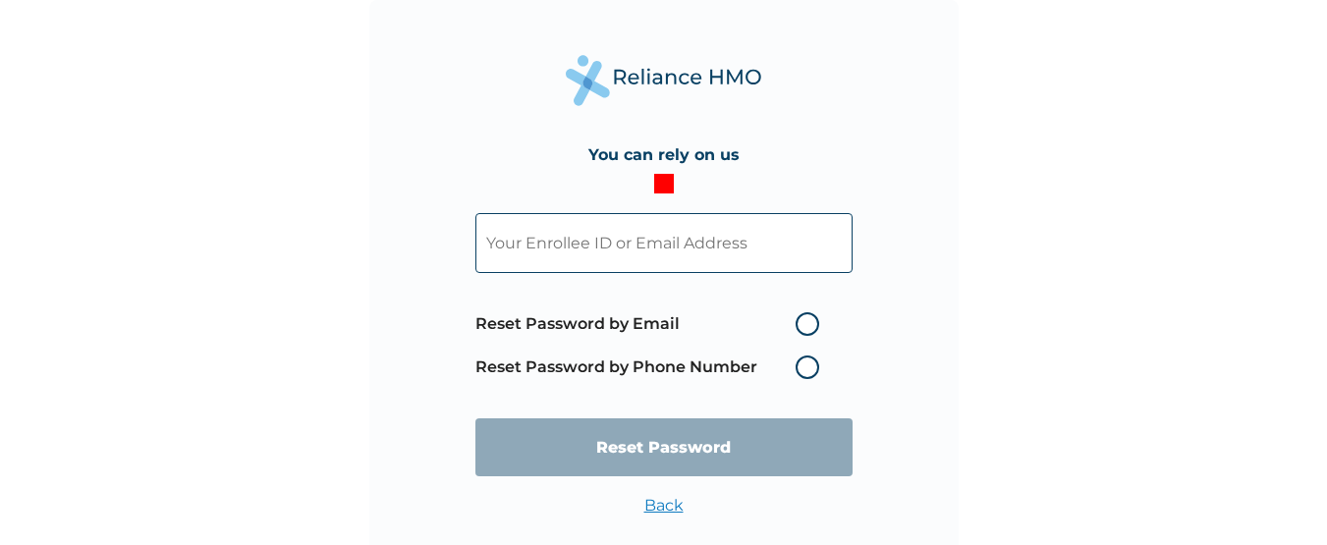
paste input "ATS/10035/A"
type input "ATS/10035/A"
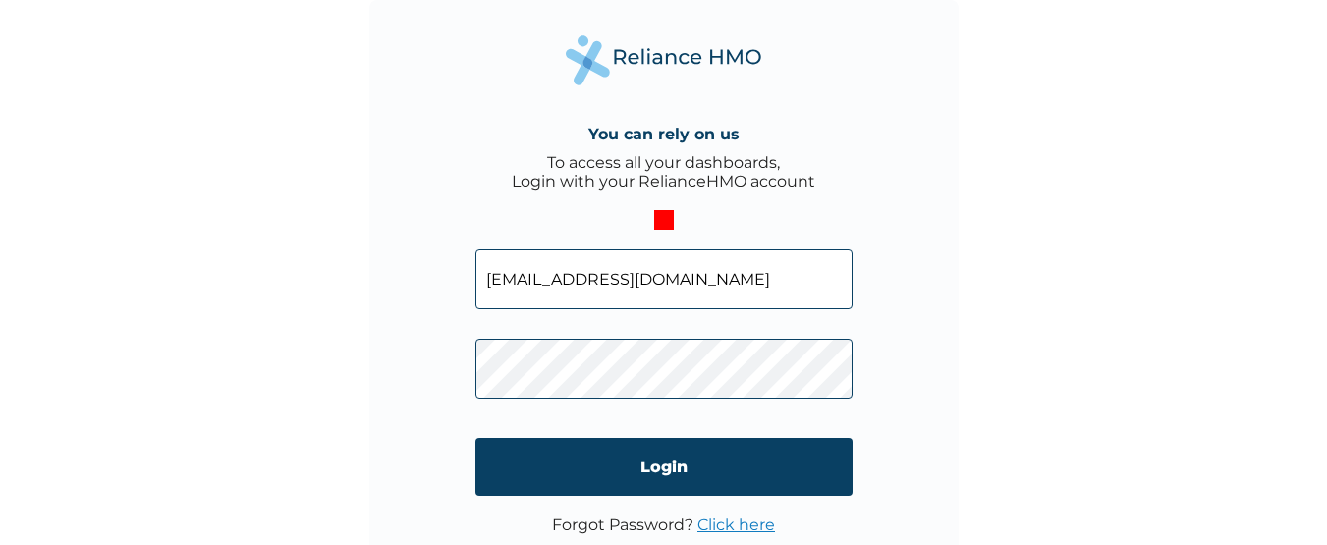
drag, startPoint x: 697, startPoint y: 290, endPoint x: 364, endPoint y: 272, distance: 333.5
click at [364, 272] on div "You can rely on us To access all your dashboards, Login with your RelianceHMO a…" at bounding box center [663, 272] width 1327 height 545
paste input "ATS/10035/A"
type input "ATS/10035/A"
click at [440, 364] on div "You can rely on us To access all your dashboards, Login with your RelianceHMO a…" at bounding box center [663, 294] width 589 height 589
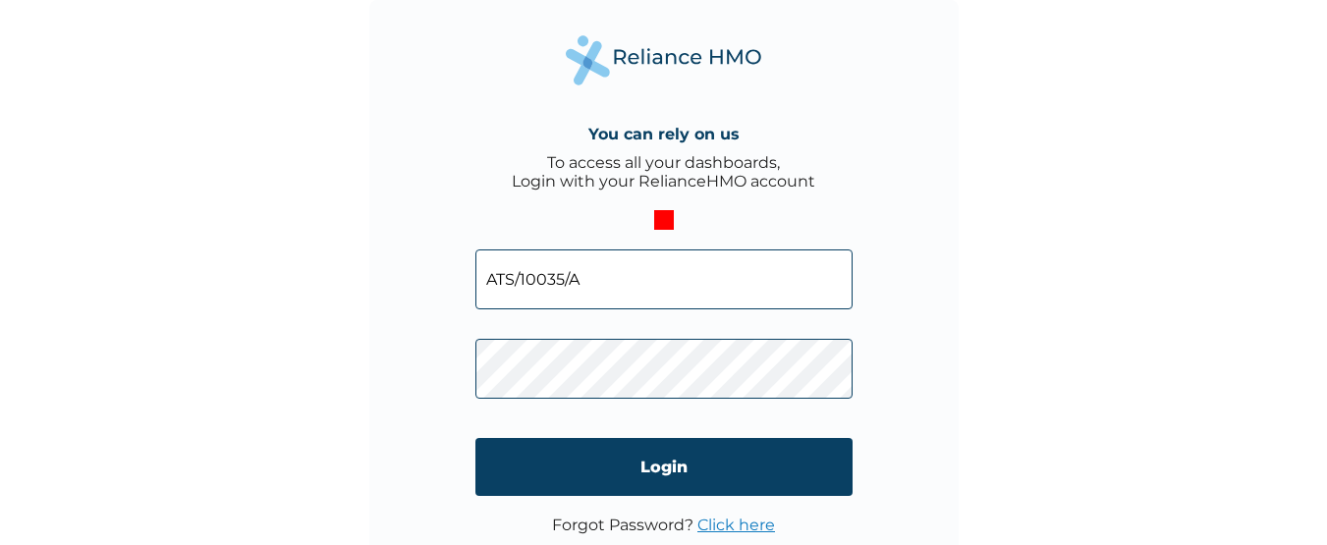
click at [440, 364] on div "You can rely on us To access all your dashboards, Login with your RelianceHMO a…" at bounding box center [663, 294] width 589 height 589
click at [649, 485] on input "Login" at bounding box center [663, 467] width 377 height 58
click at [649, 485] on div "You can rely on us To access all your dashboards, Login with your RelianceHMO a…" at bounding box center [663, 272] width 1327 height 545
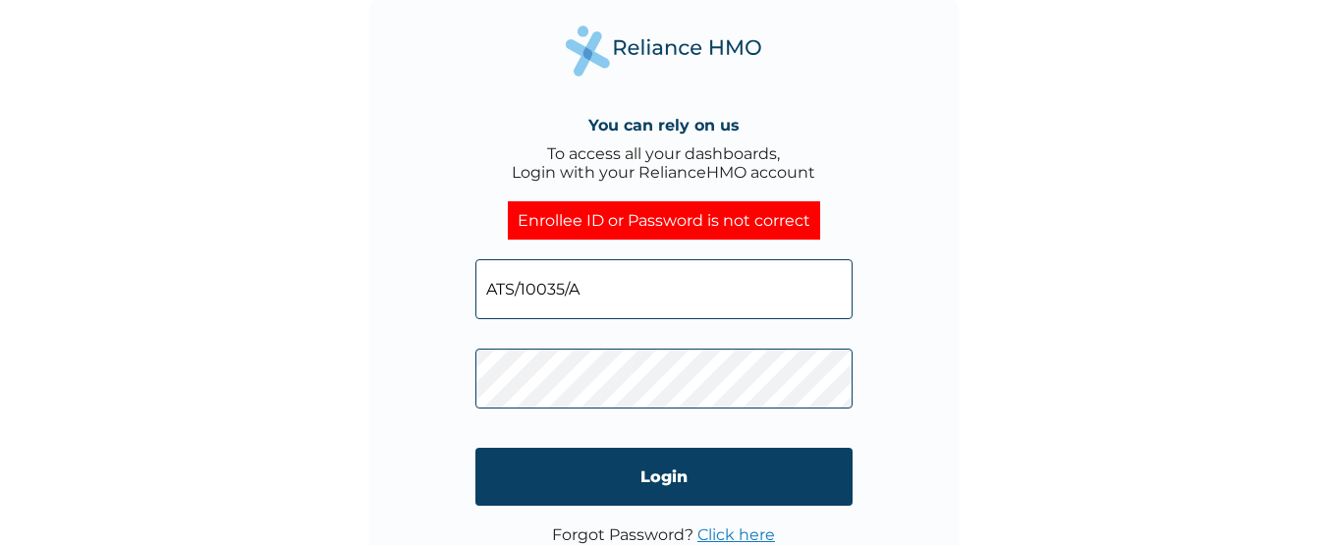
click at [710, 538] on link "Click here" at bounding box center [736, 535] width 78 height 19
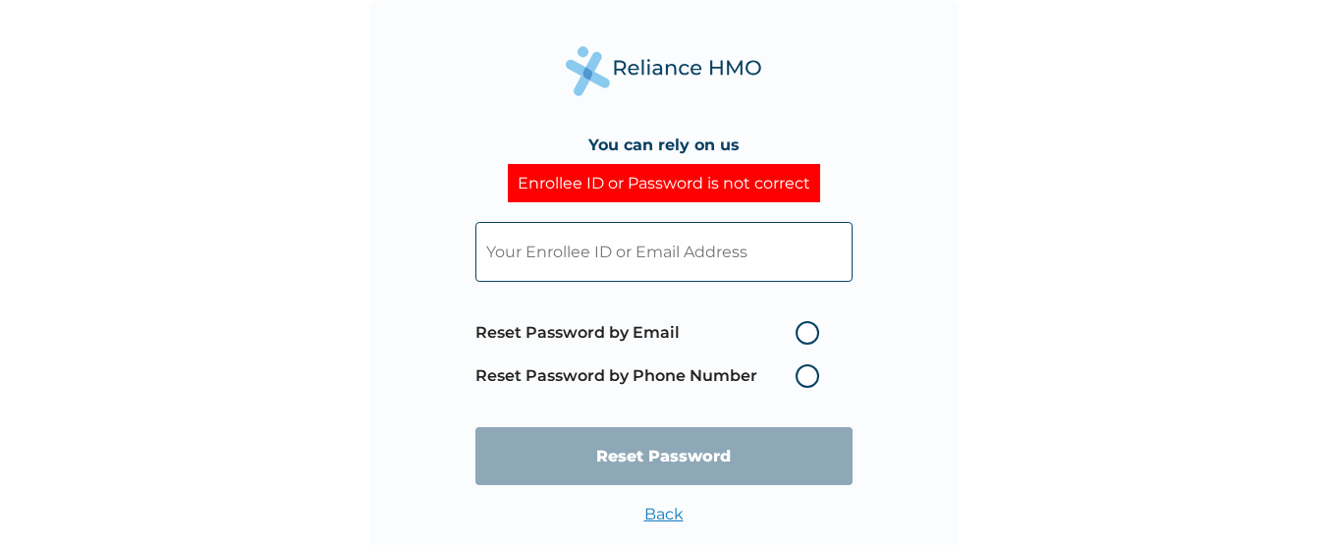
click at [592, 250] on input "text" at bounding box center [663, 252] width 377 height 60
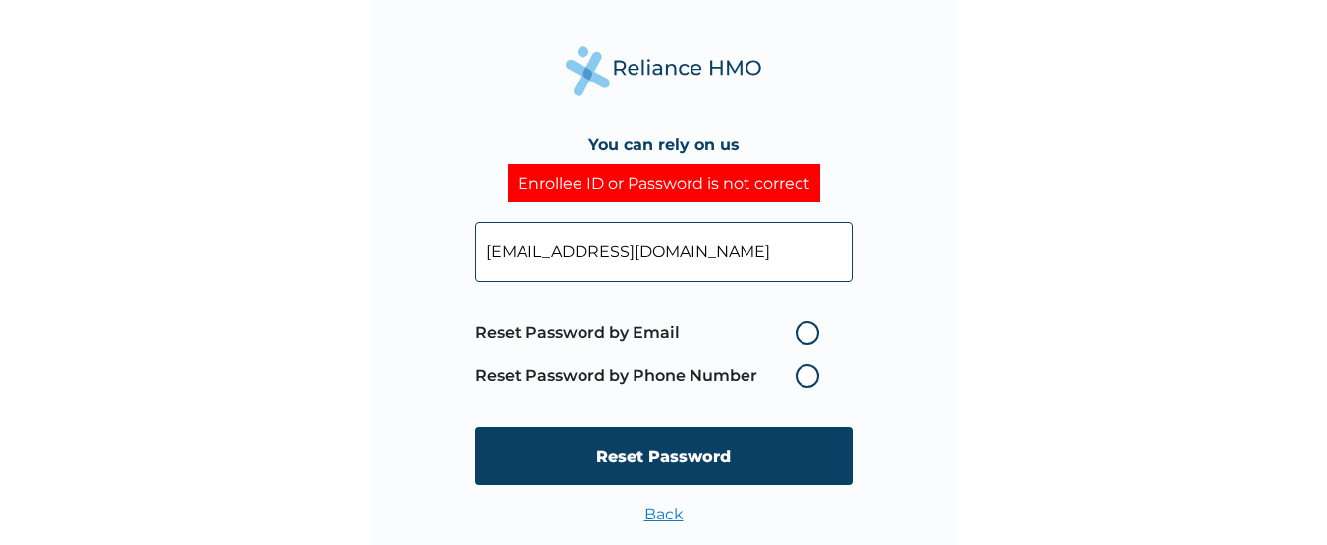
type input "[EMAIL_ADDRESS][DOMAIN_NAME]"
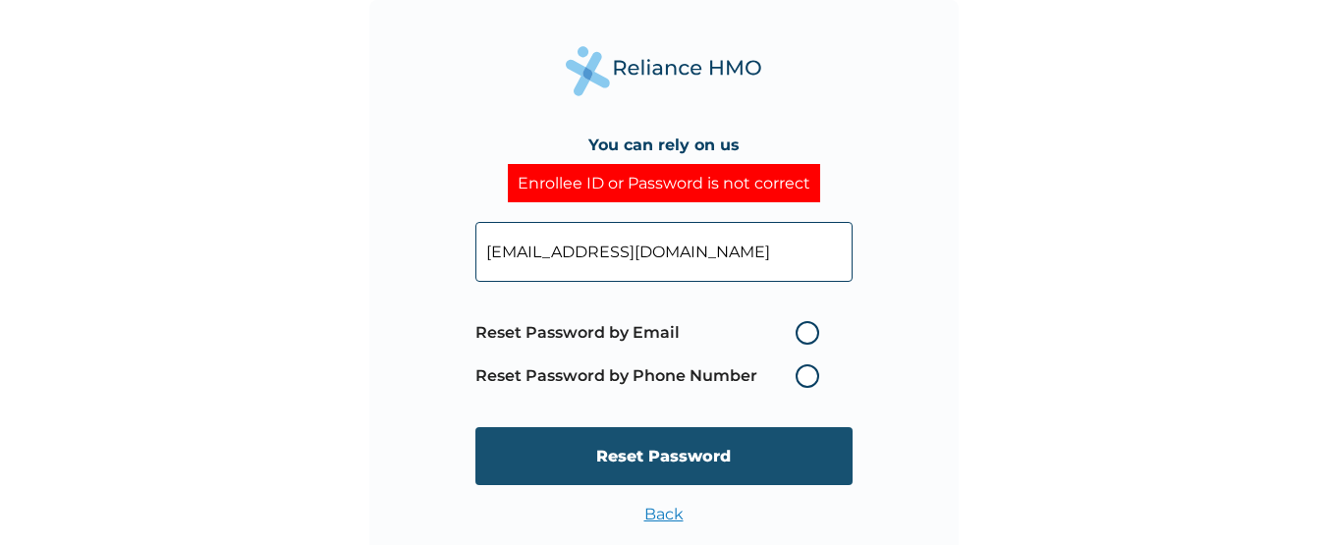
click at [837, 466] on input "Reset Password" at bounding box center [663, 456] width 377 height 58
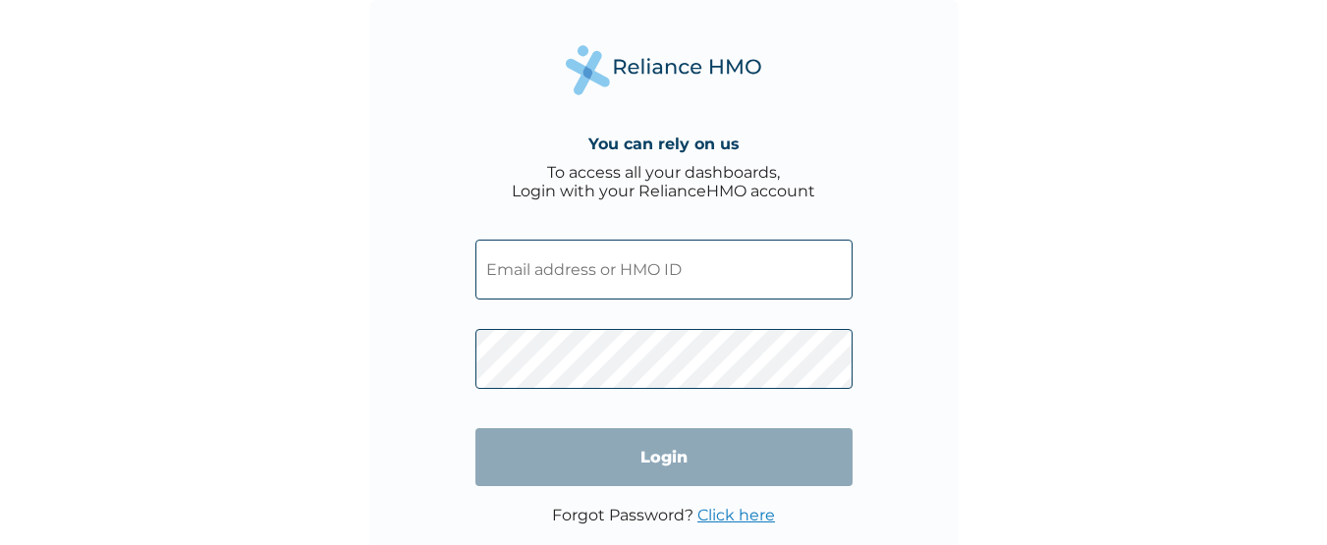
click at [651, 267] on input "text" at bounding box center [663, 270] width 377 height 60
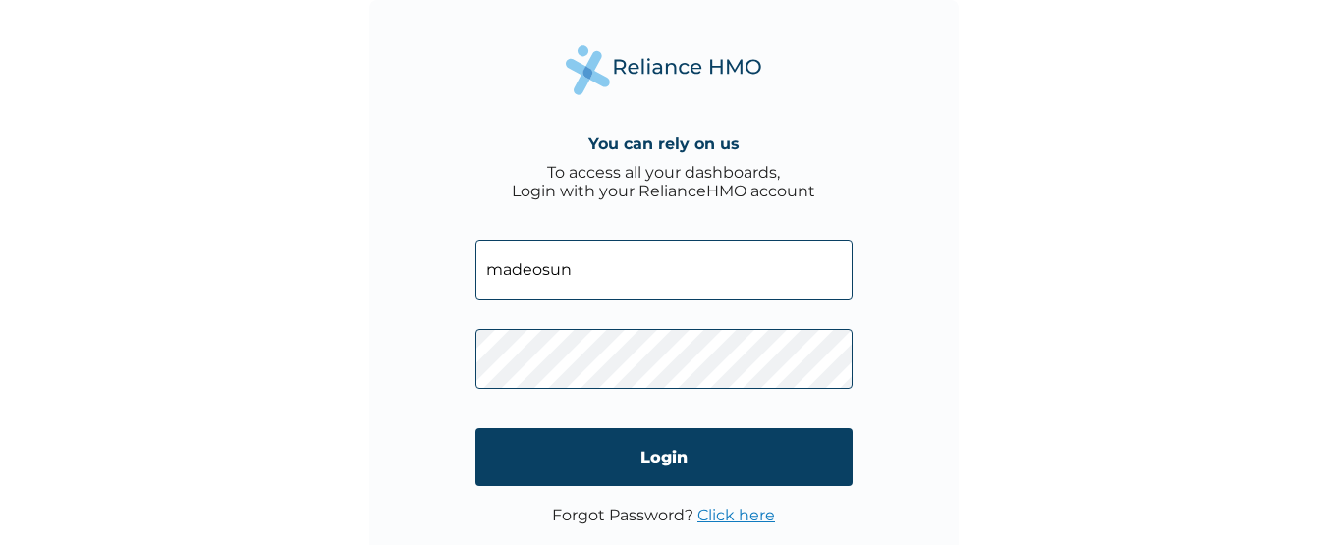
type input "madeosun"
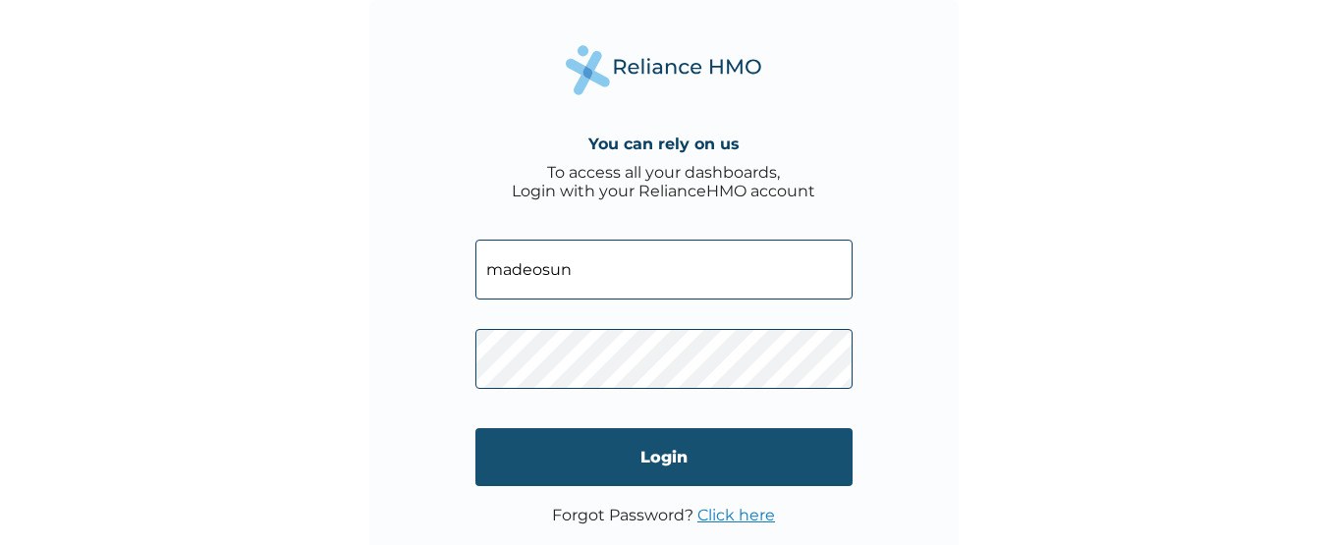
click at [694, 469] on input "Login" at bounding box center [663, 457] width 377 height 58
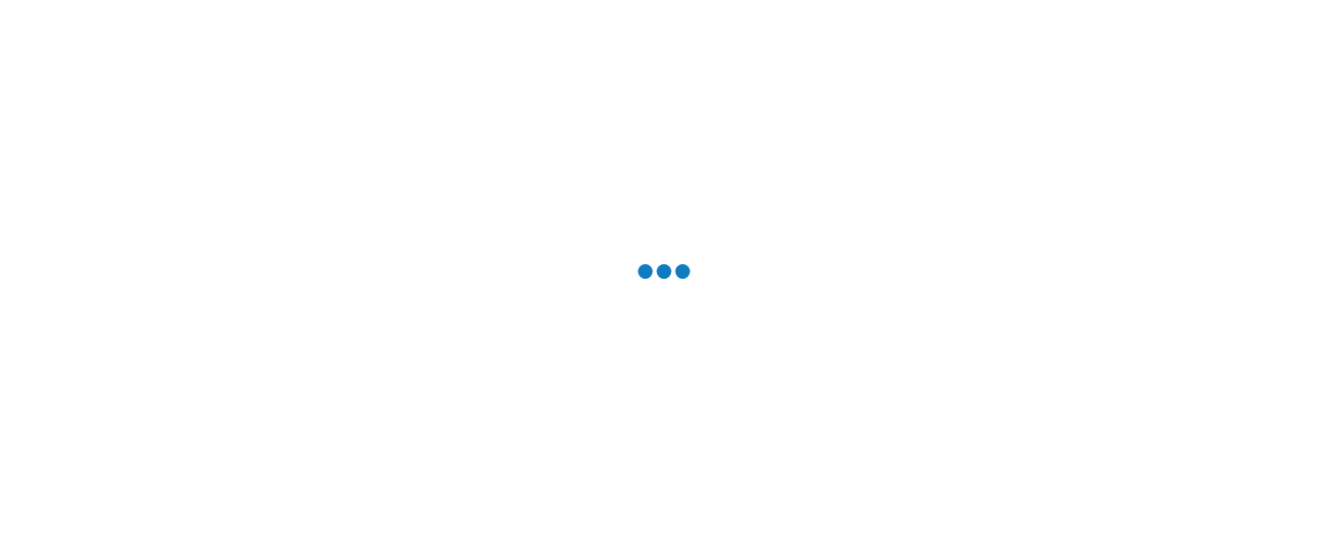
click at [694, 469] on div at bounding box center [663, 272] width 1327 height 545
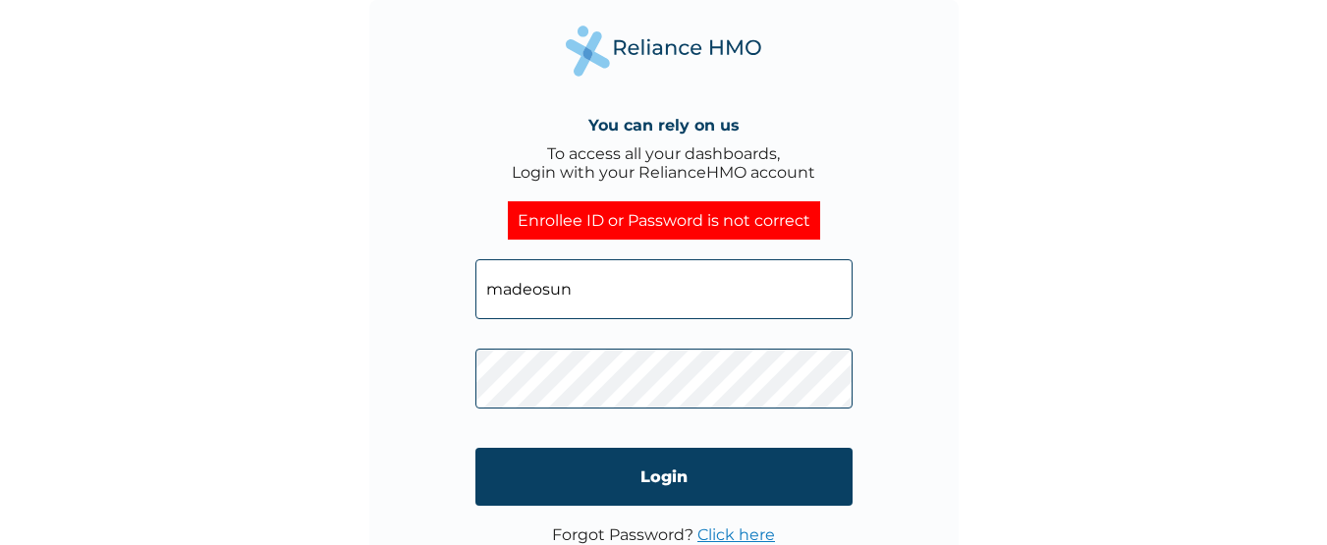
click at [728, 531] on link "Click here" at bounding box center [736, 535] width 78 height 19
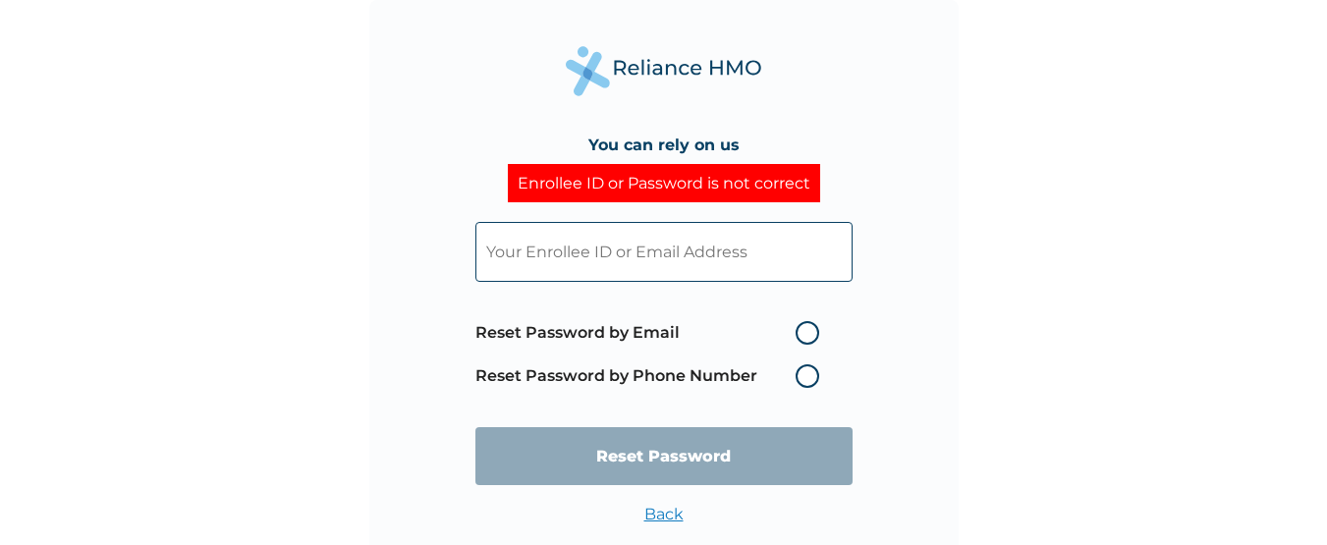
click at [588, 253] on input "text" at bounding box center [663, 252] width 377 height 60
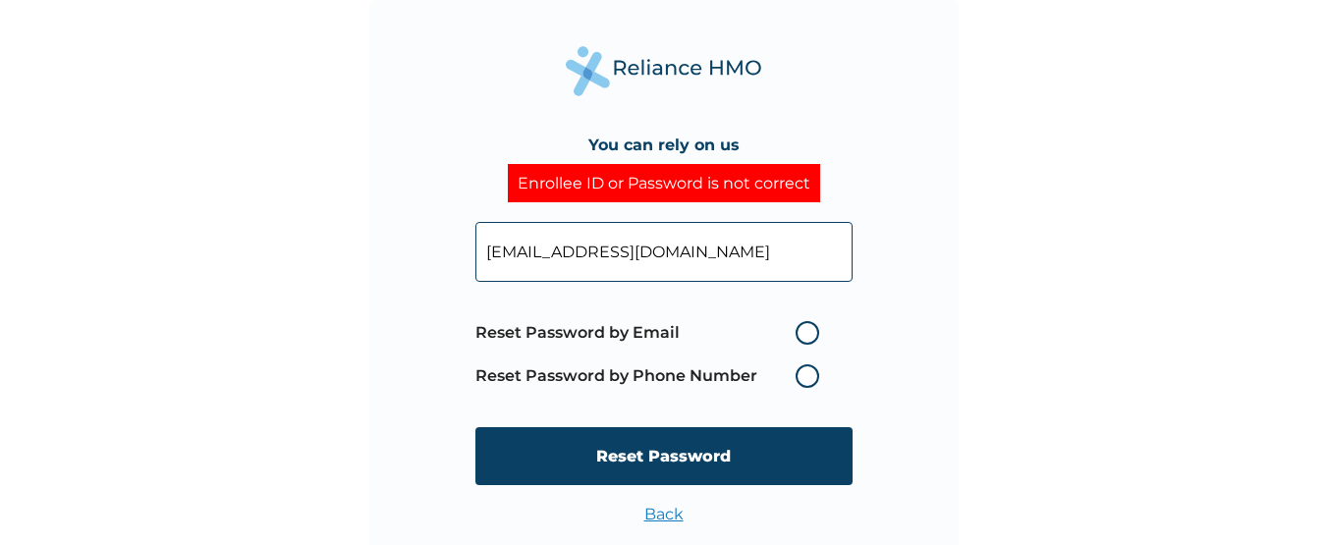
type input "[EMAIL_ADDRESS][DOMAIN_NAME]"
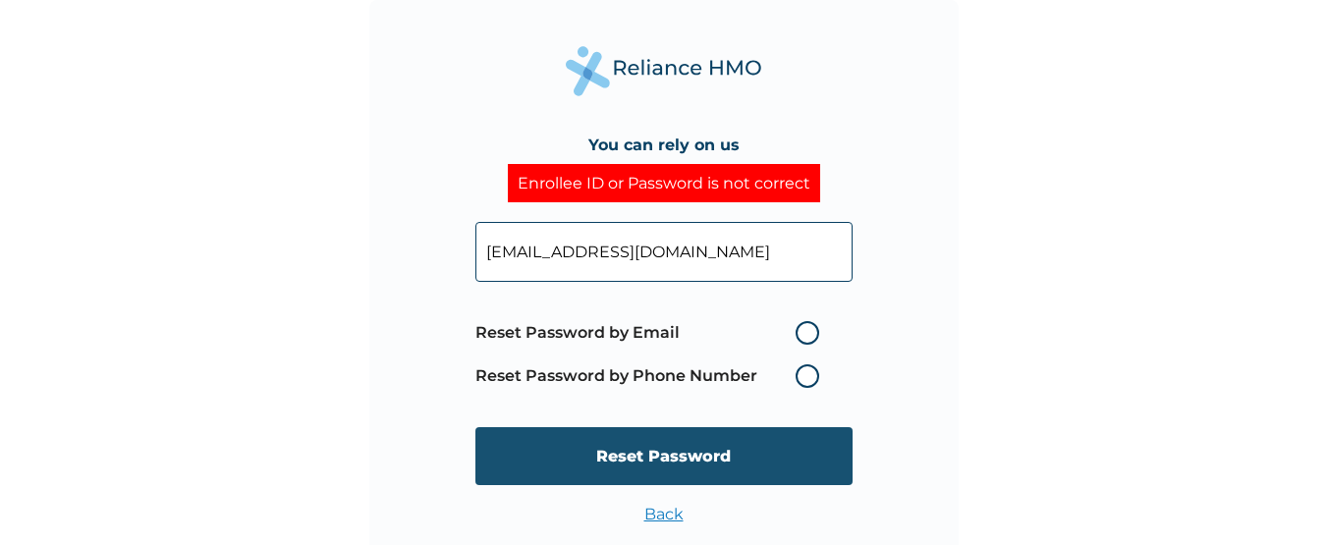
click at [540, 462] on input "Reset Password" at bounding box center [663, 456] width 377 height 58
click at [540, 462] on div "You can rely on us Enrollee ID or Password is not correct madeosun81@gmail.com …" at bounding box center [671, 272] width 1342 height 545
